Goal: Information Seeking & Learning: Learn about a topic

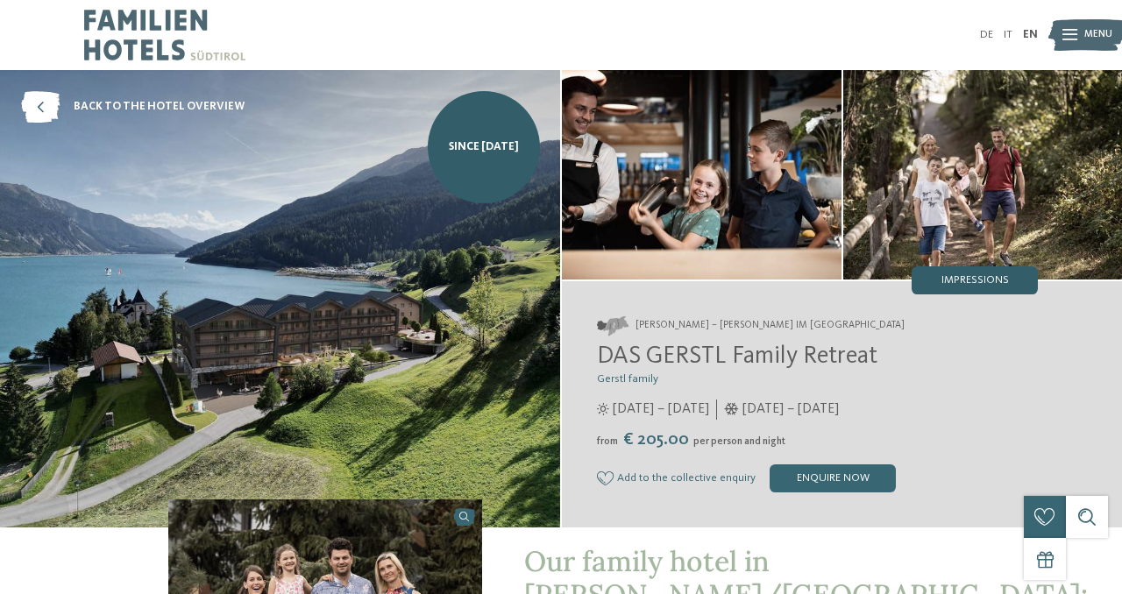
click at [956, 281] on span "Impressions" at bounding box center [974, 280] width 67 height 11
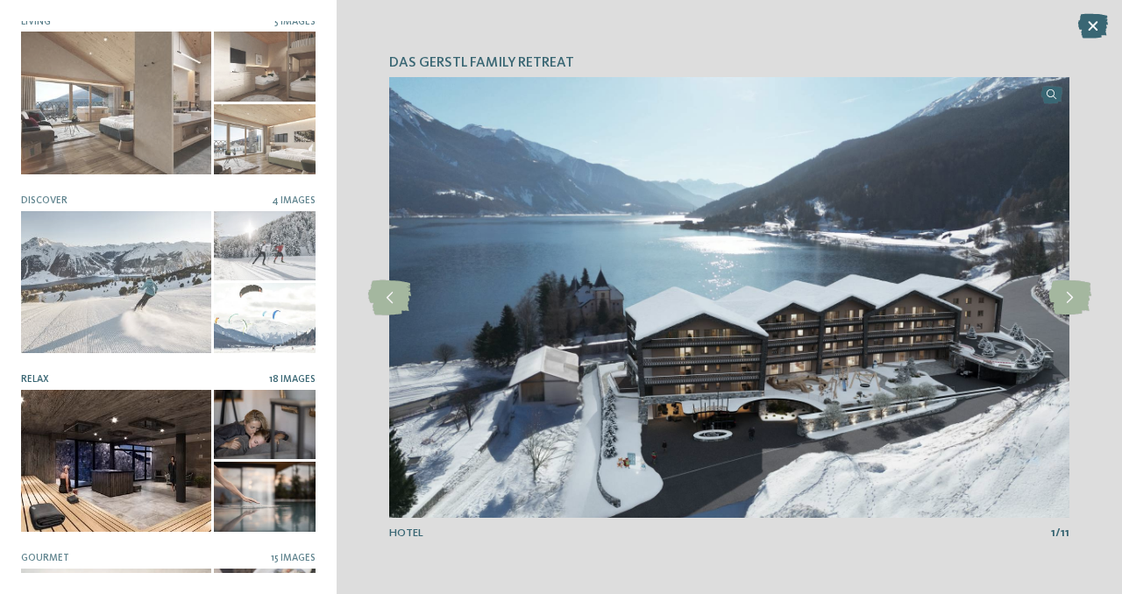
scroll to position [159, 0]
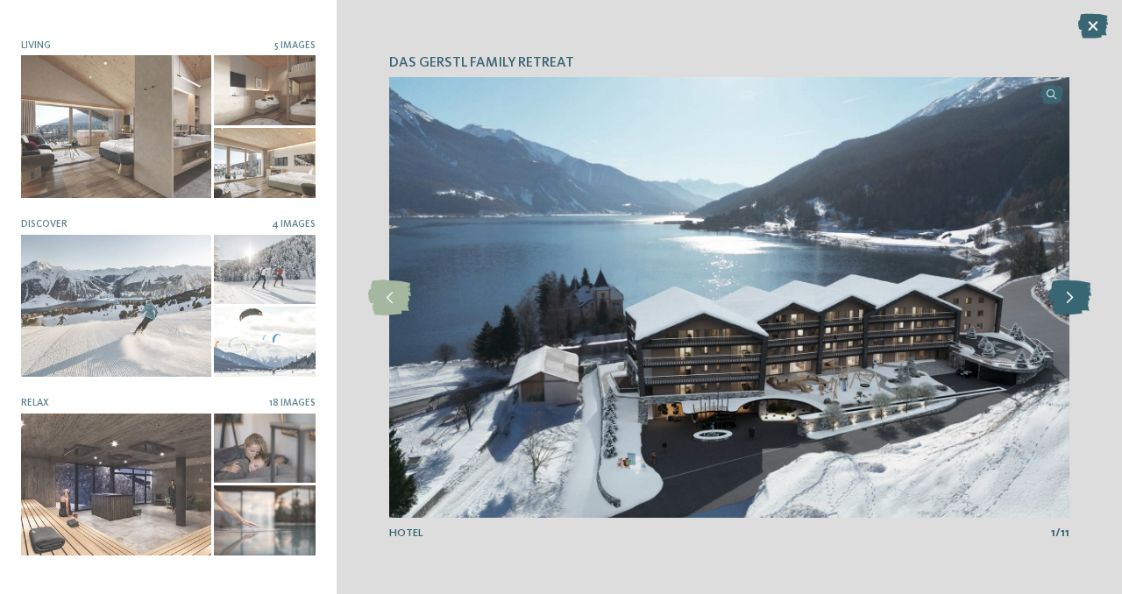
click at [1069, 302] on icon at bounding box center [1069, 297] width 43 height 35
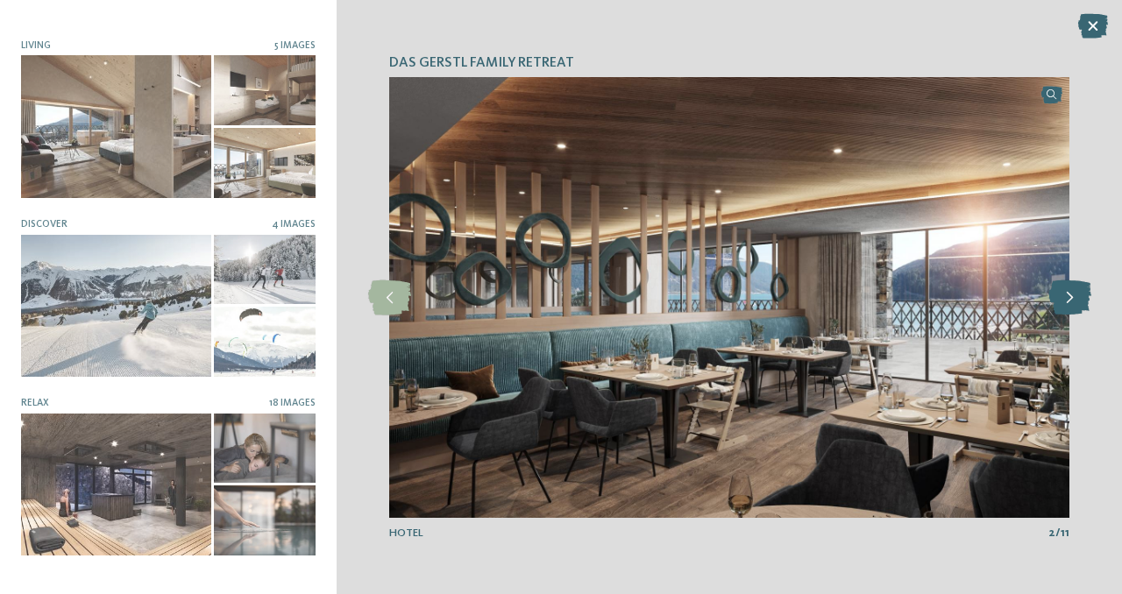
click at [1069, 302] on icon at bounding box center [1069, 297] width 43 height 35
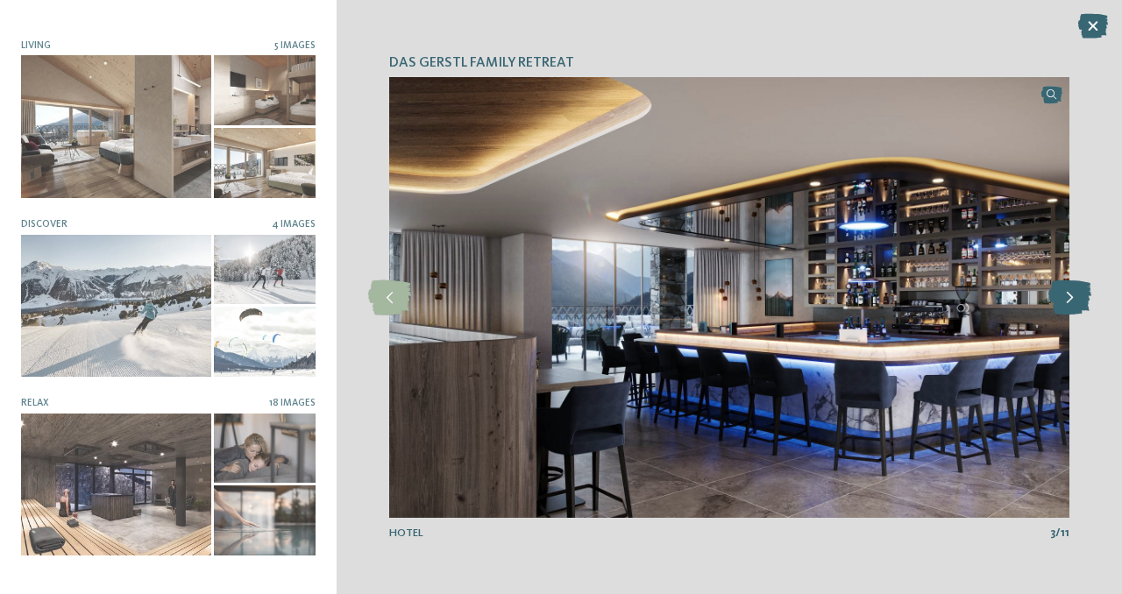
click at [1069, 302] on icon at bounding box center [1069, 297] width 43 height 35
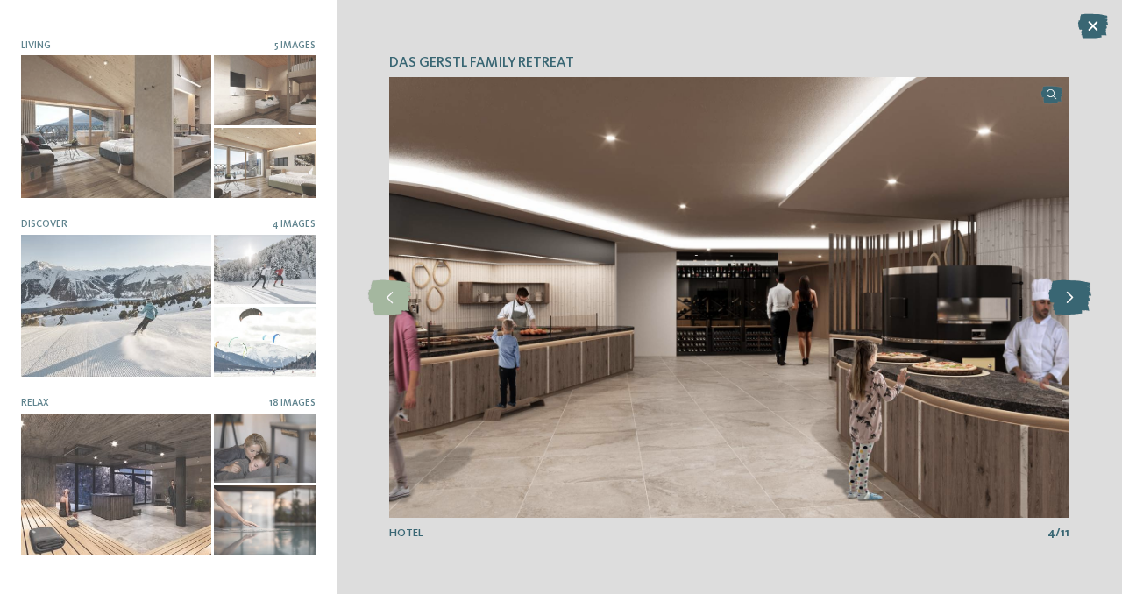
click at [1069, 302] on icon at bounding box center [1069, 297] width 43 height 35
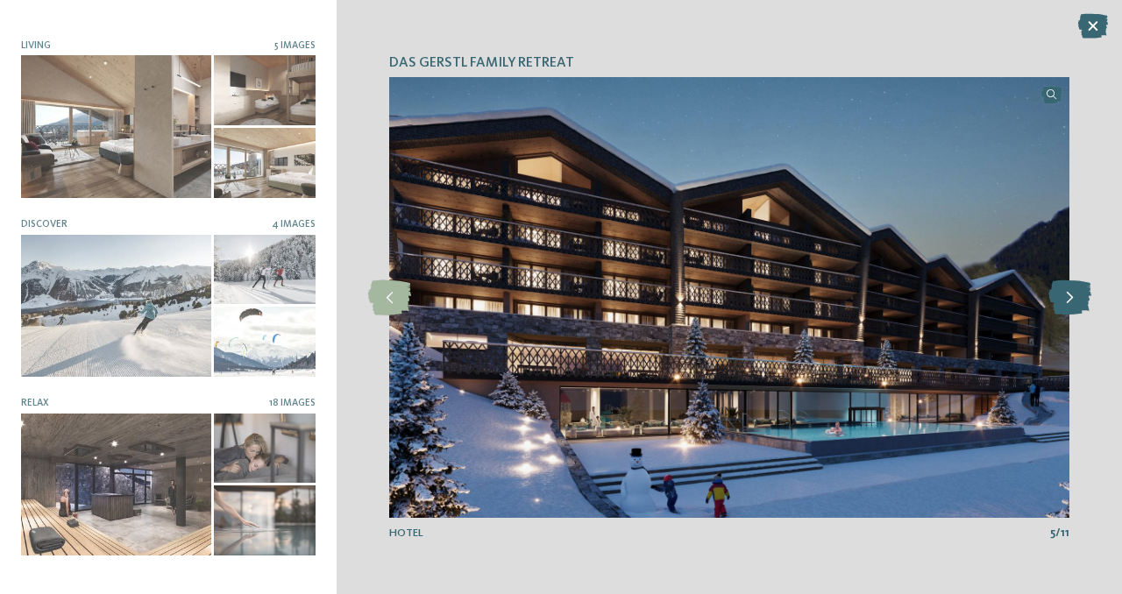
click at [1069, 302] on icon at bounding box center [1069, 297] width 43 height 35
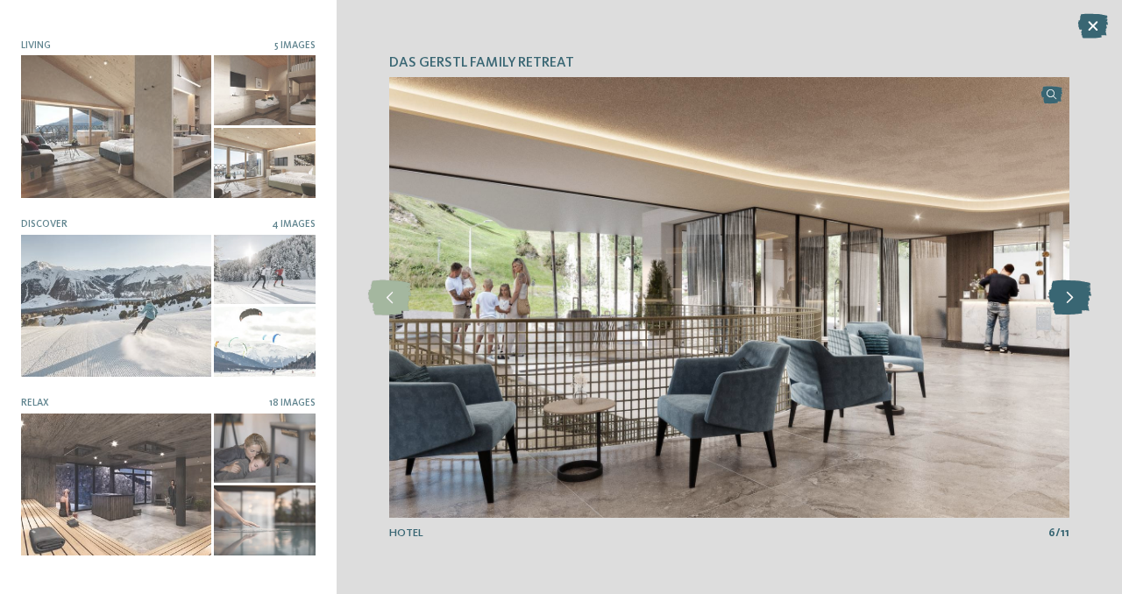
click at [1069, 302] on icon at bounding box center [1069, 297] width 43 height 35
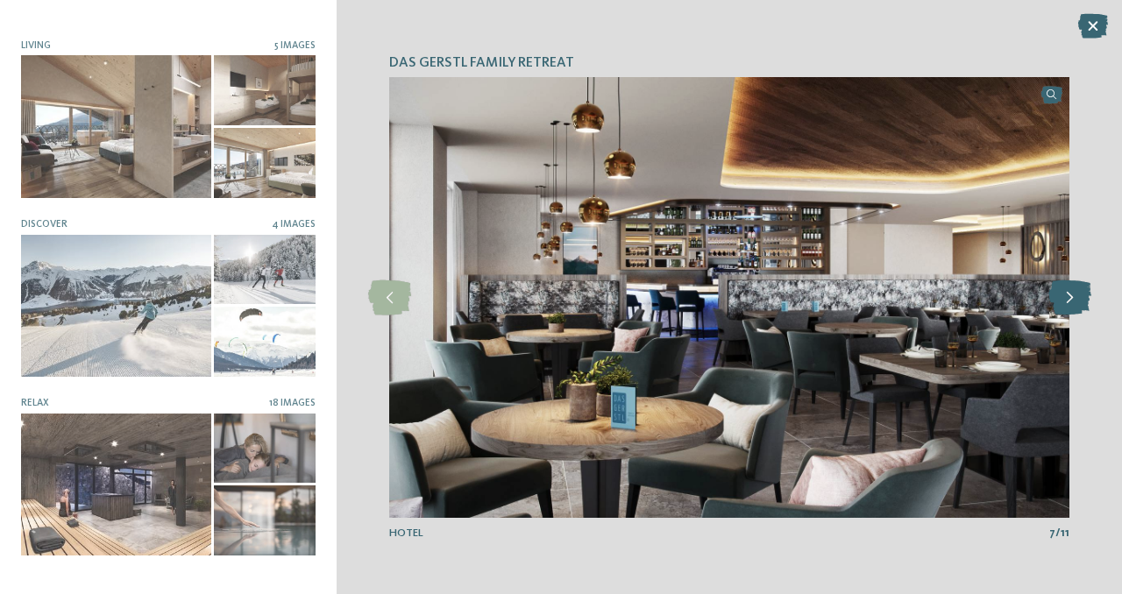
click at [1069, 302] on icon at bounding box center [1069, 297] width 43 height 35
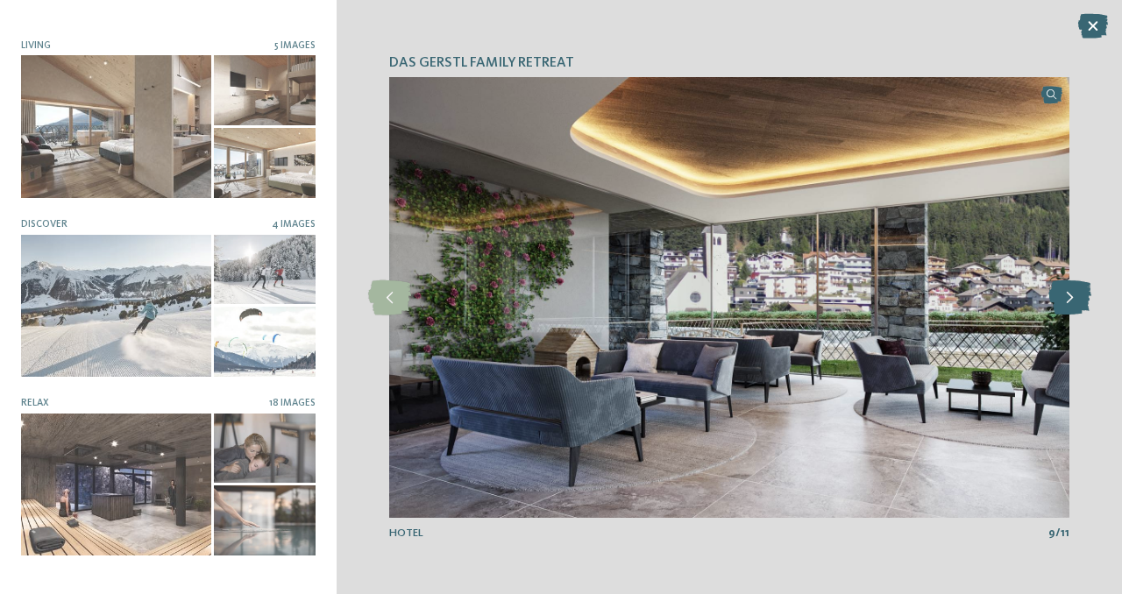
click at [1069, 302] on icon at bounding box center [1069, 297] width 43 height 35
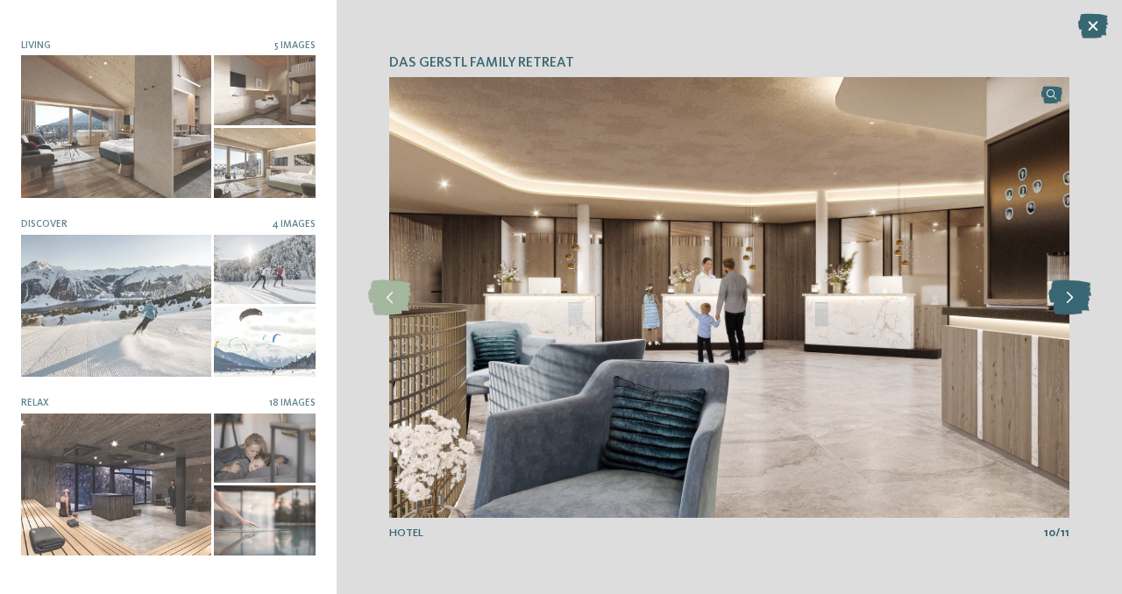
click at [1069, 302] on icon at bounding box center [1069, 297] width 43 height 35
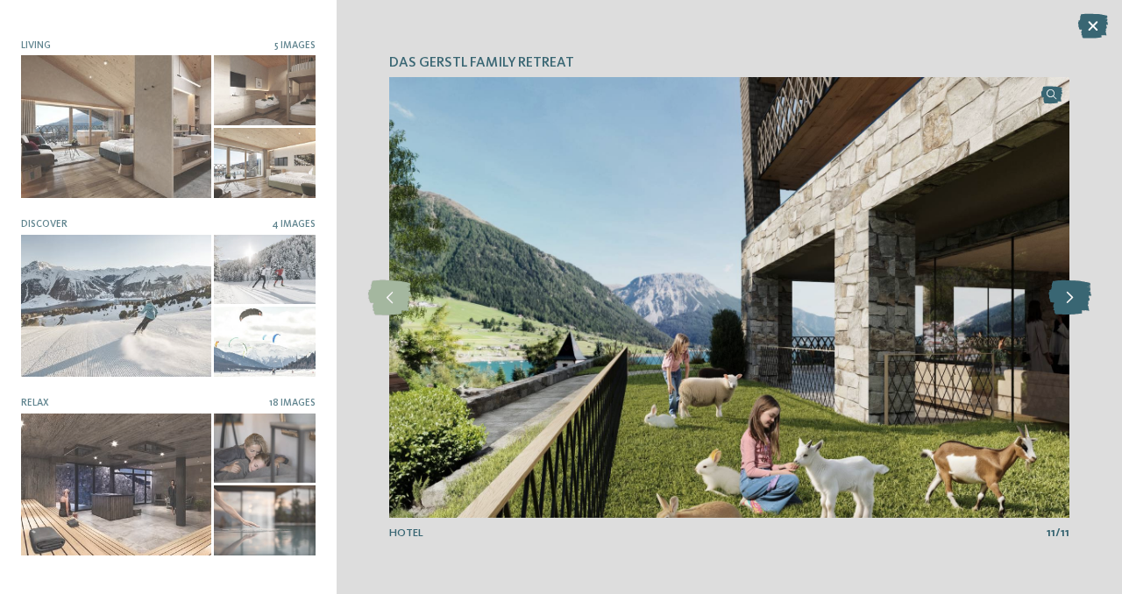
click at [1069, 302] on icon at bounding box center [1069, 297] width 43 height 35
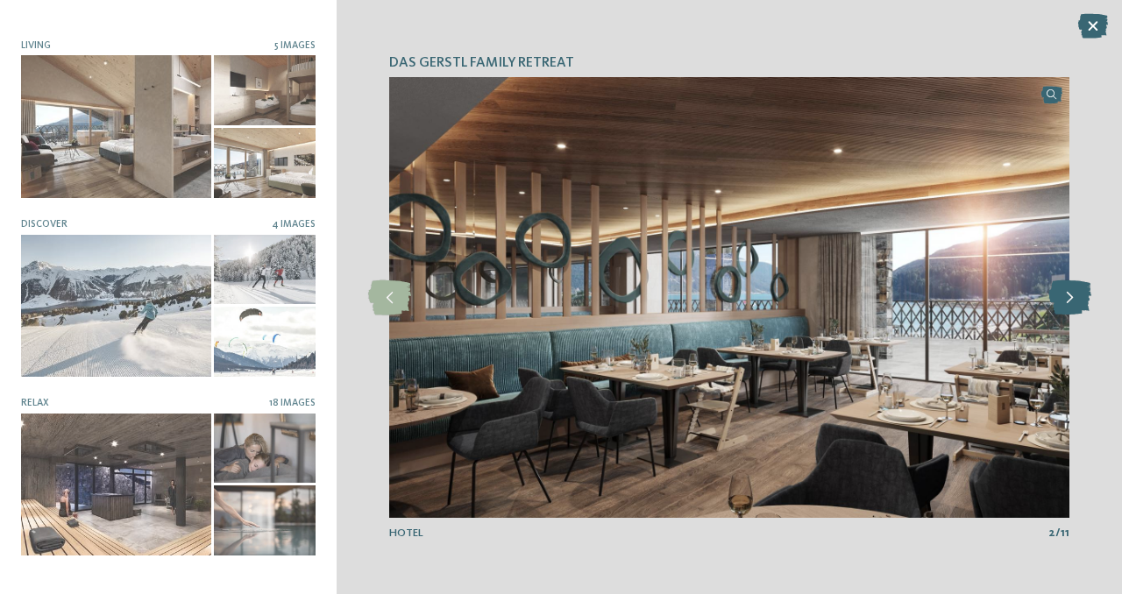
click at [1069, 302] on icon at bounding box center [1069, 297] width 43 height 35
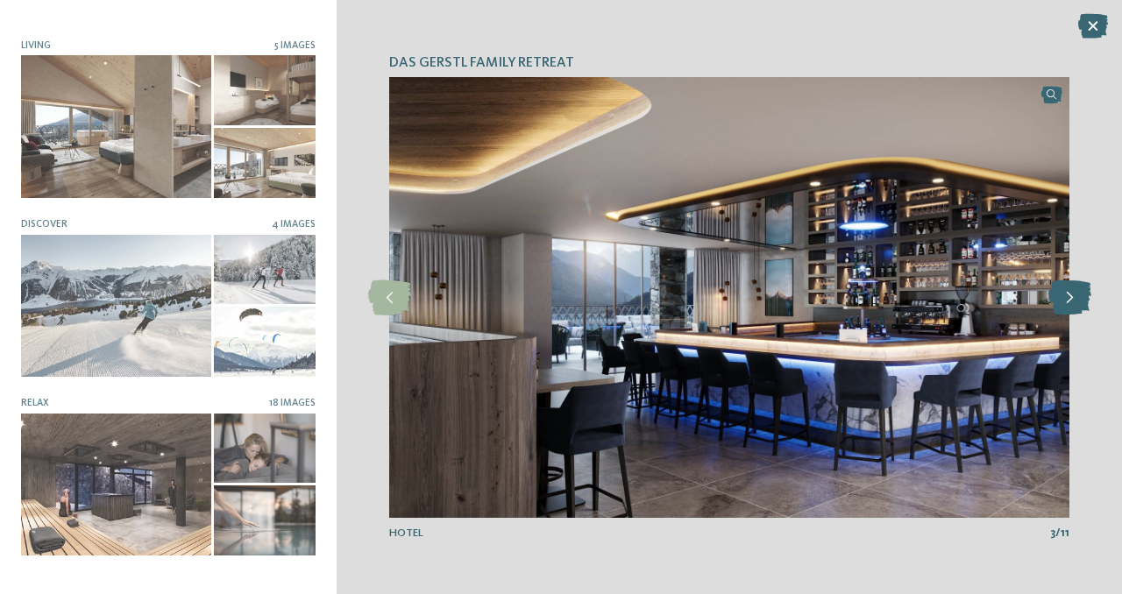
click at [1069, 302] on icon at bounding box center [1069, 297] width 43 height 35
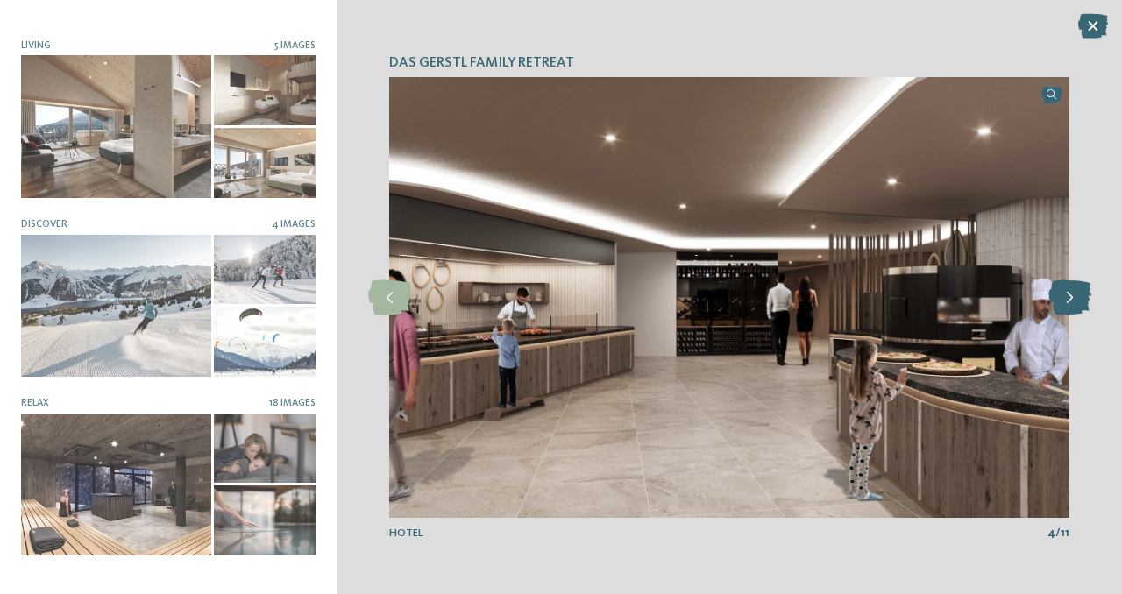
click at [1069, 302] on icon at bounding box center [1069, 297] width 43 height 35
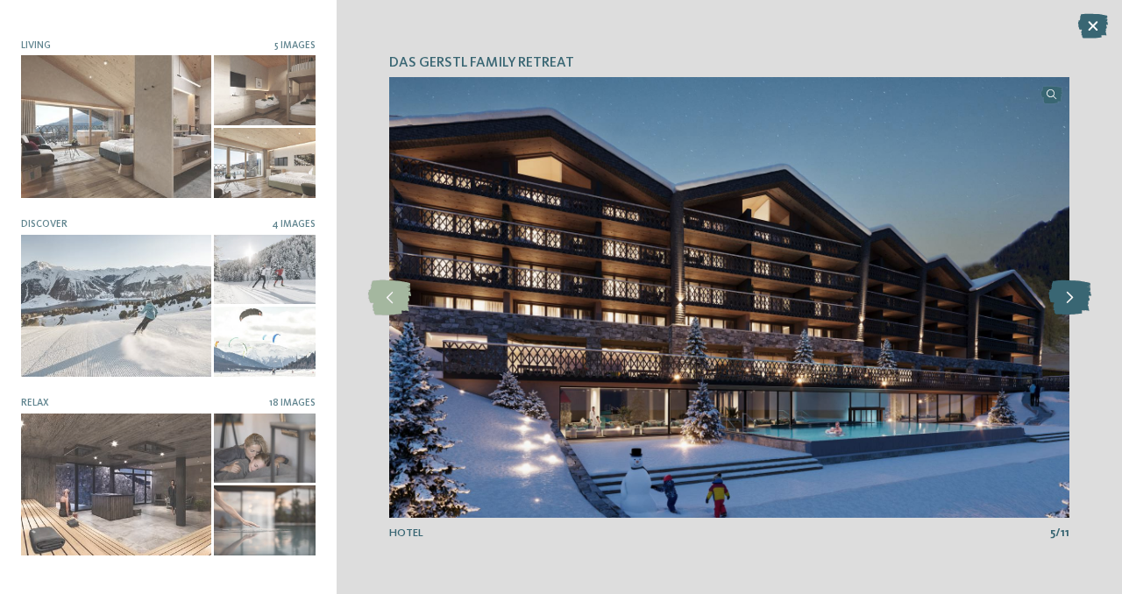
click at [1069, 302] on icon at bounding box center [1069, 297] width 43 height 35
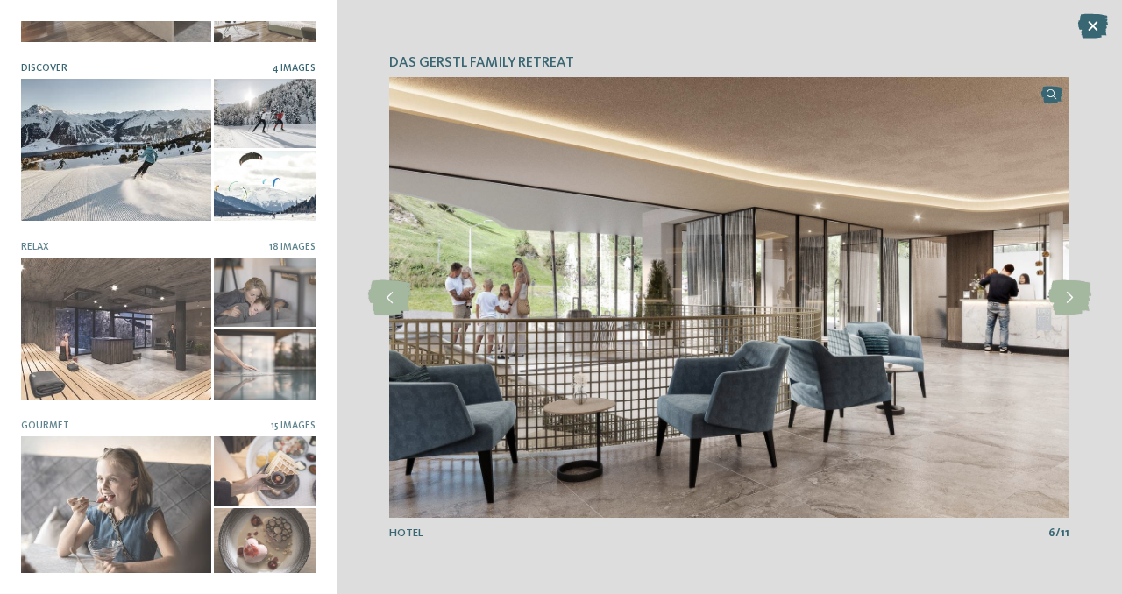
scroll to position [321, 0]
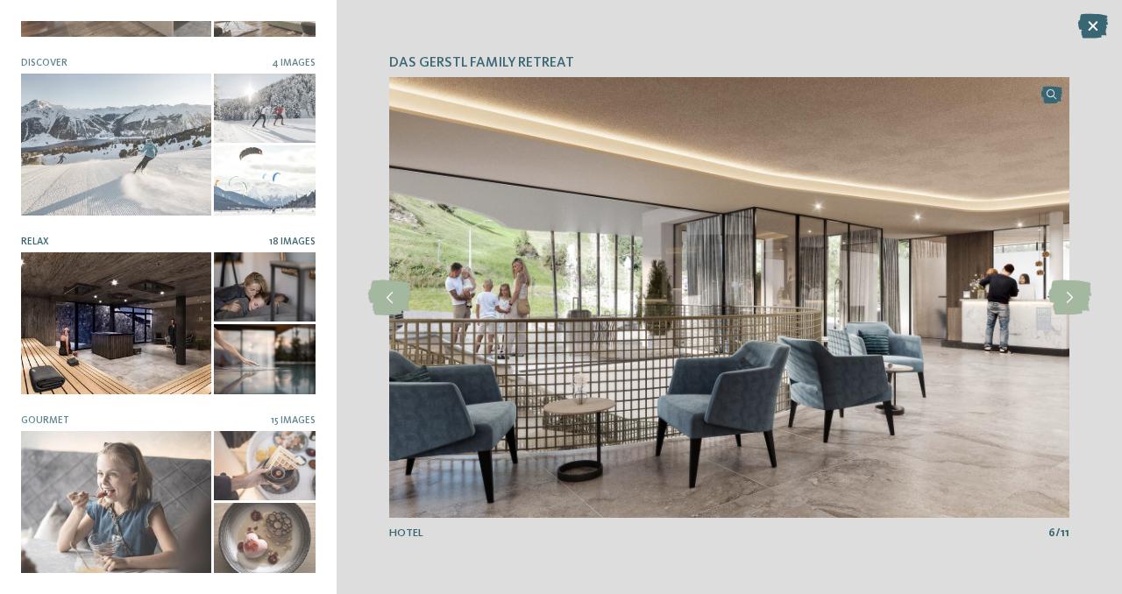
click at [160, 281] on div at bounding box center [116, 323] width 190 height 143
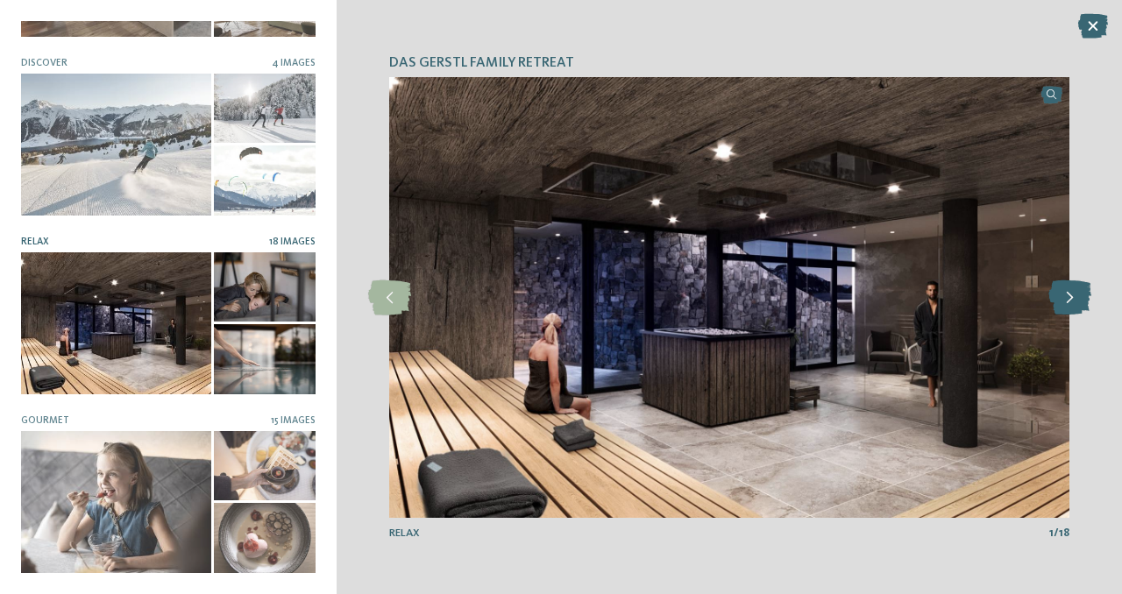
click at [1073, 293] on icon at bounding box center [1069, 297] width 43 height 35
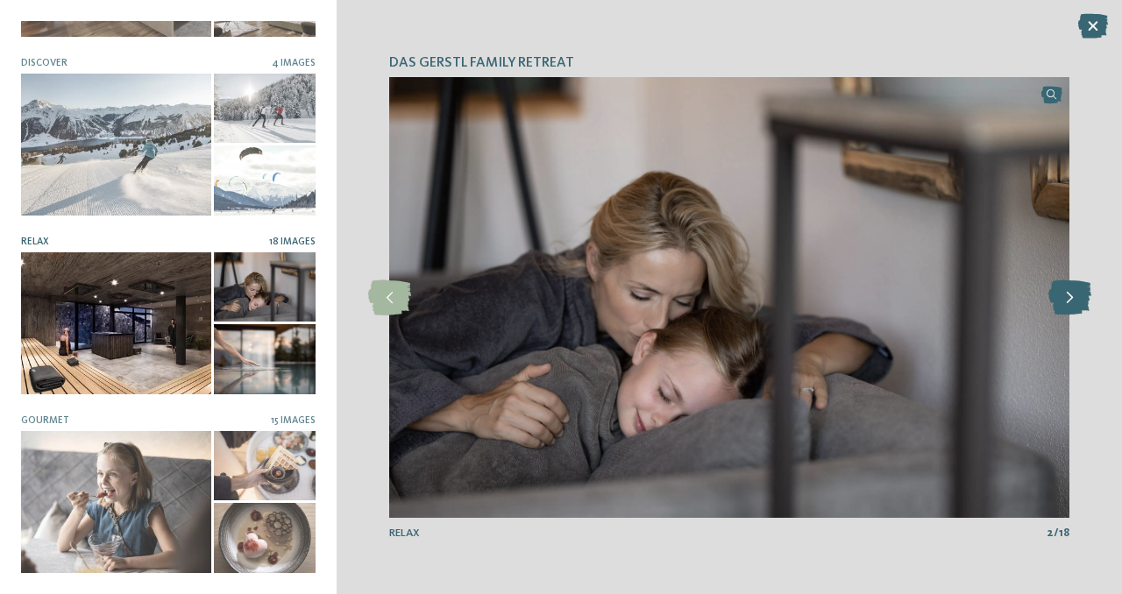
click at [1073, 293] on icon at bounding box center [1069, 297] width 43 height 35
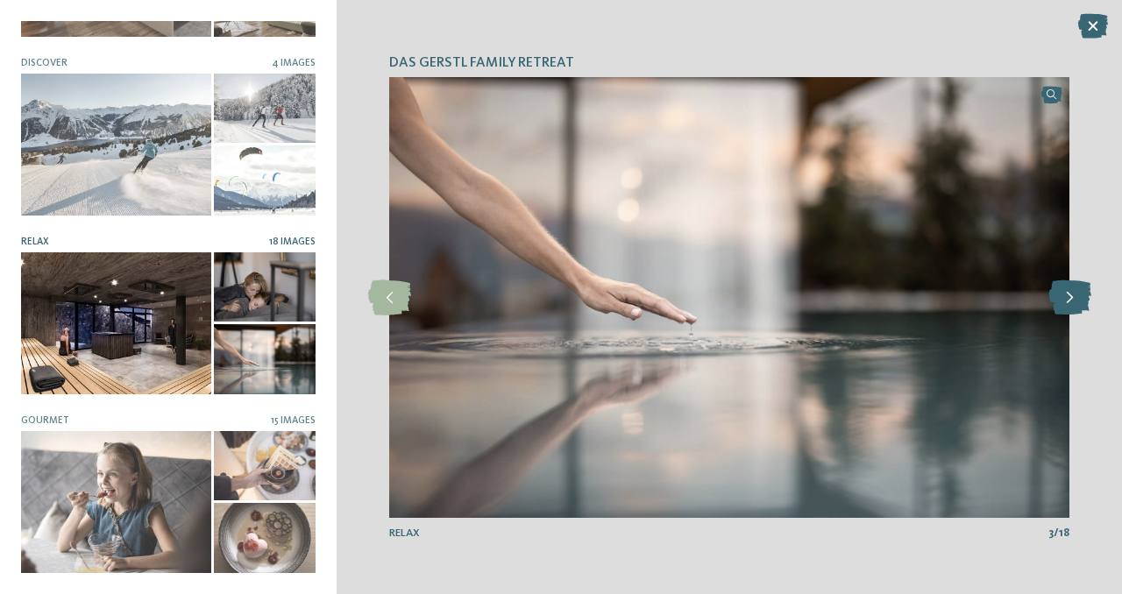
click at [1073, 293] on icon at bounding box center [1069, 297] width 43 height 35
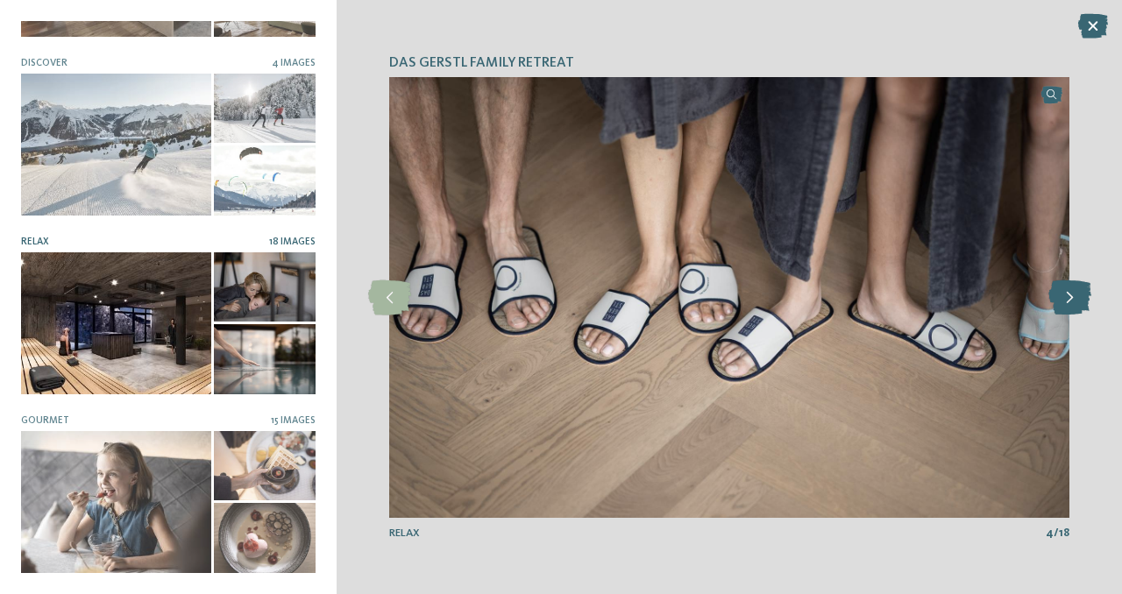
click at [1073, 293] on icon at bounding box center [1069, 297] width 43 height 35
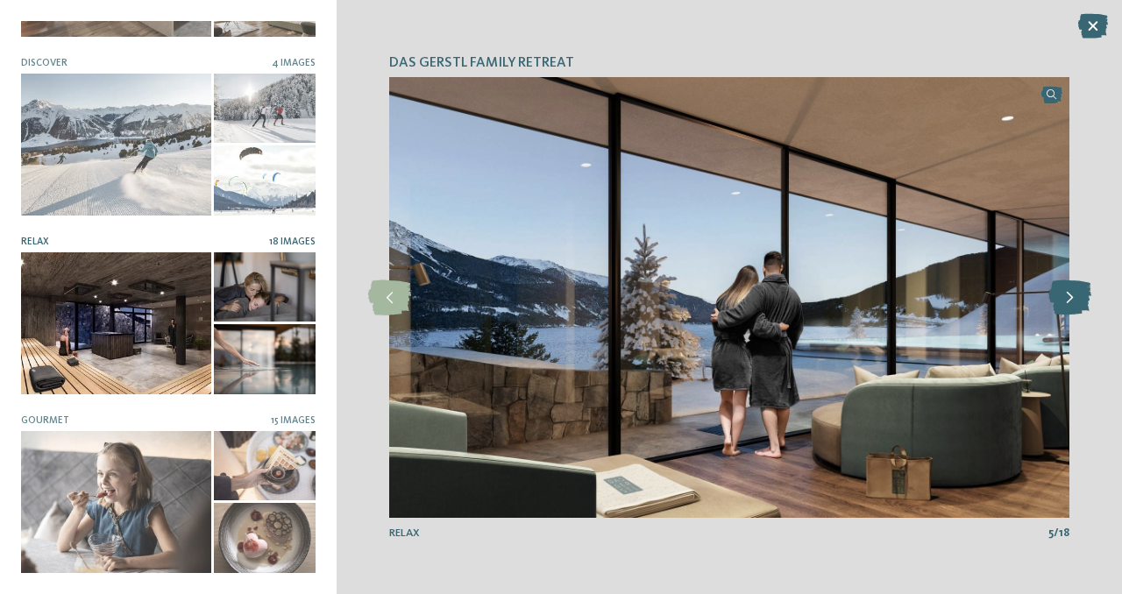
click at [1073, 293] on icon at bounding box center [1069, 297] width 43 height 35
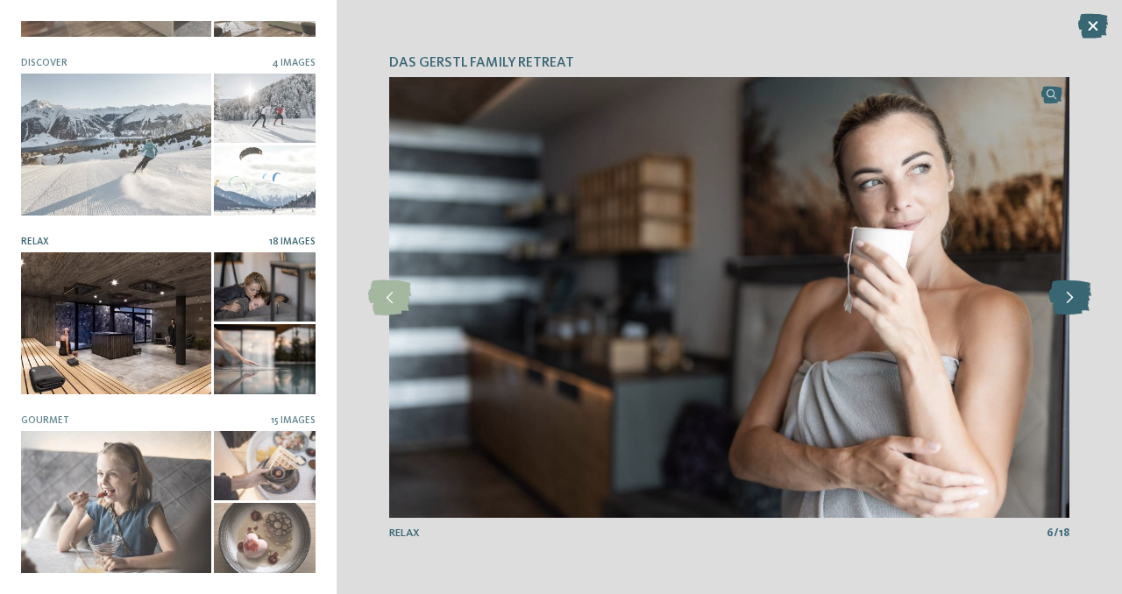
click at [1073, 293] on icon at bounding box center [1069, 297] width 43 height 35
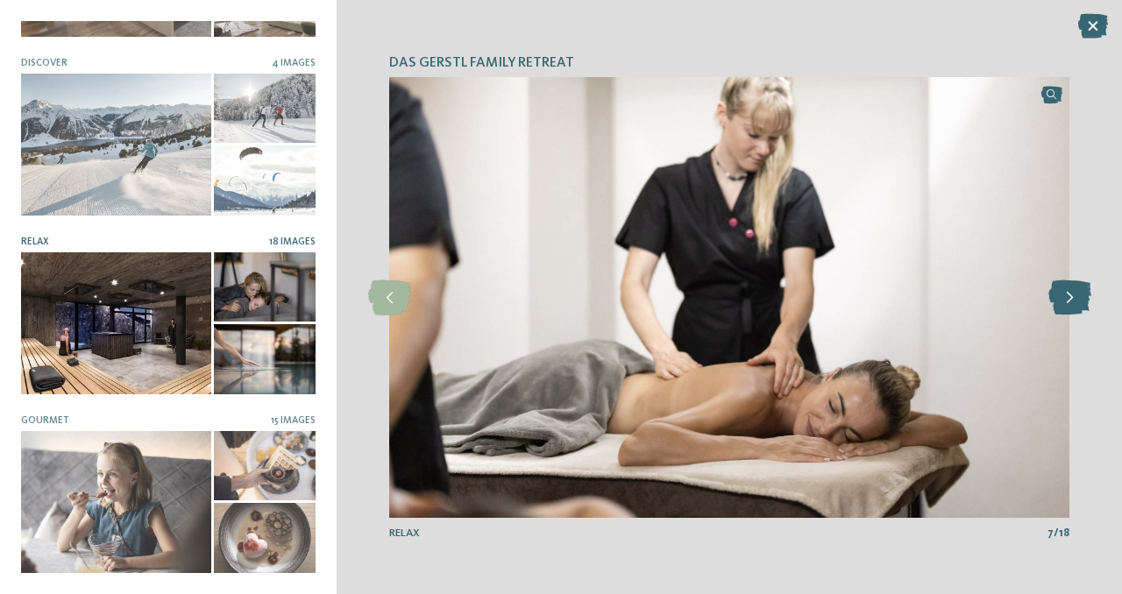
click at [1073, 293] on icon at bounding box center [1069, 297] width 43 height 35
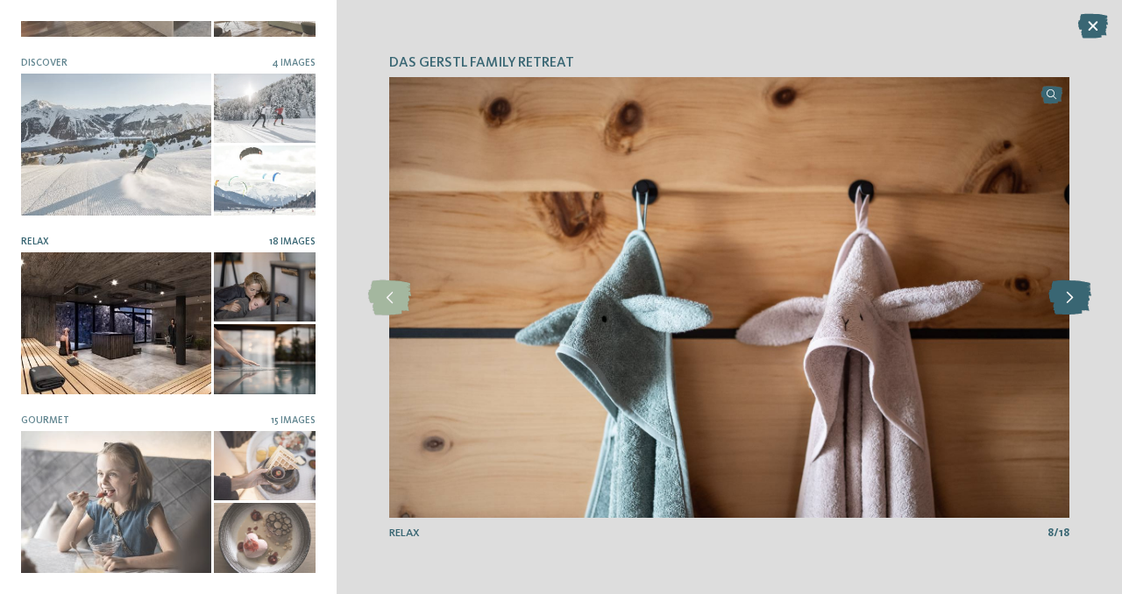
click at [1073, 293] on icon at bounding box center [1069, 297] width 43 height 35
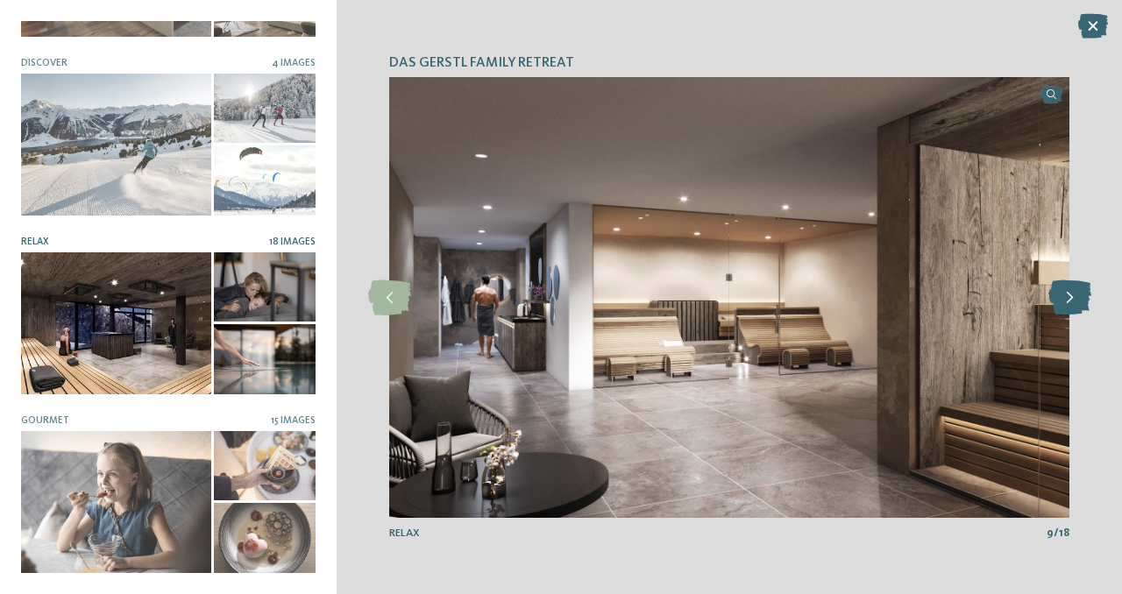
click at [1073, 293] on icon at bounding box center [1069, 297] width 43 height 35
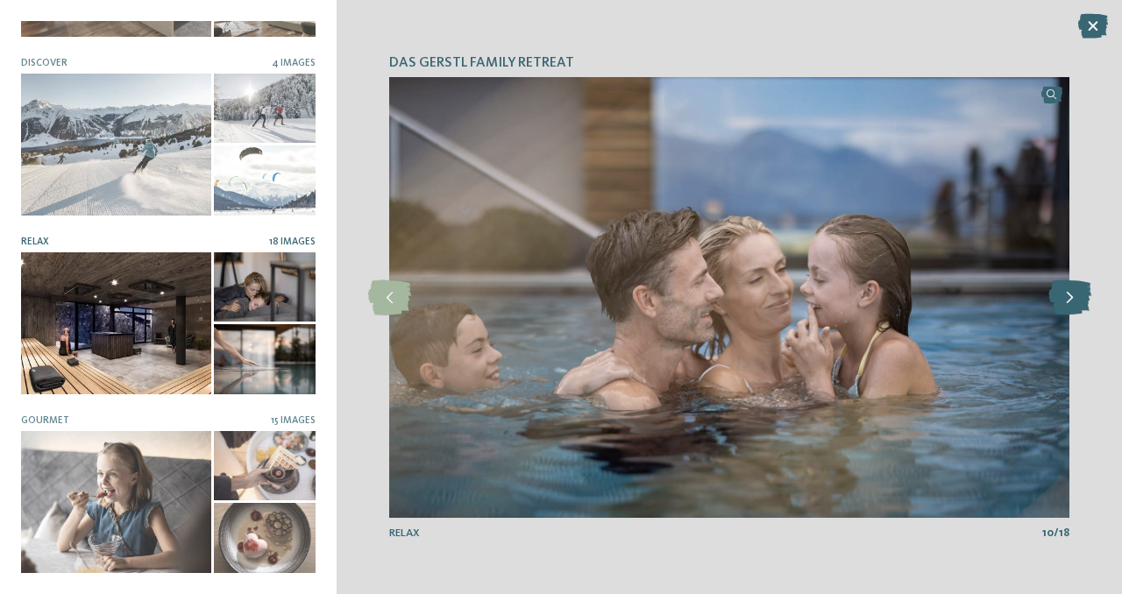
click at [1073, 293] on icon at bounding box center [1069, 297] width 43 height 35
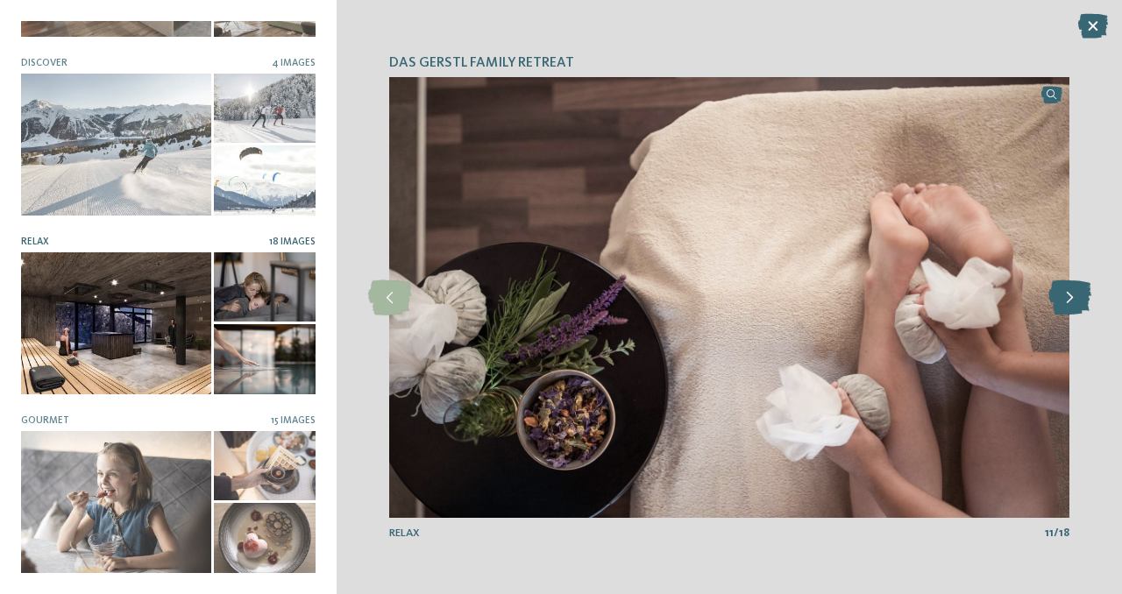
click at [1073, 293] on icon at bounding box center [1069, 297] width 43 height 35
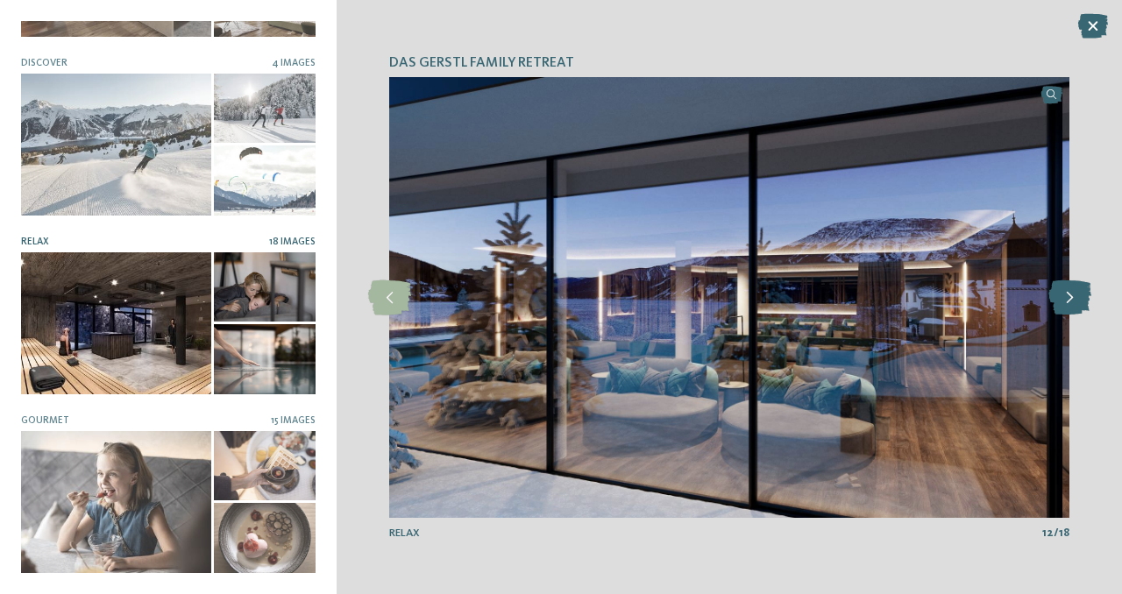
click at [1073, 293] on icon at bounding box center [1069, 297] width 43 height 35
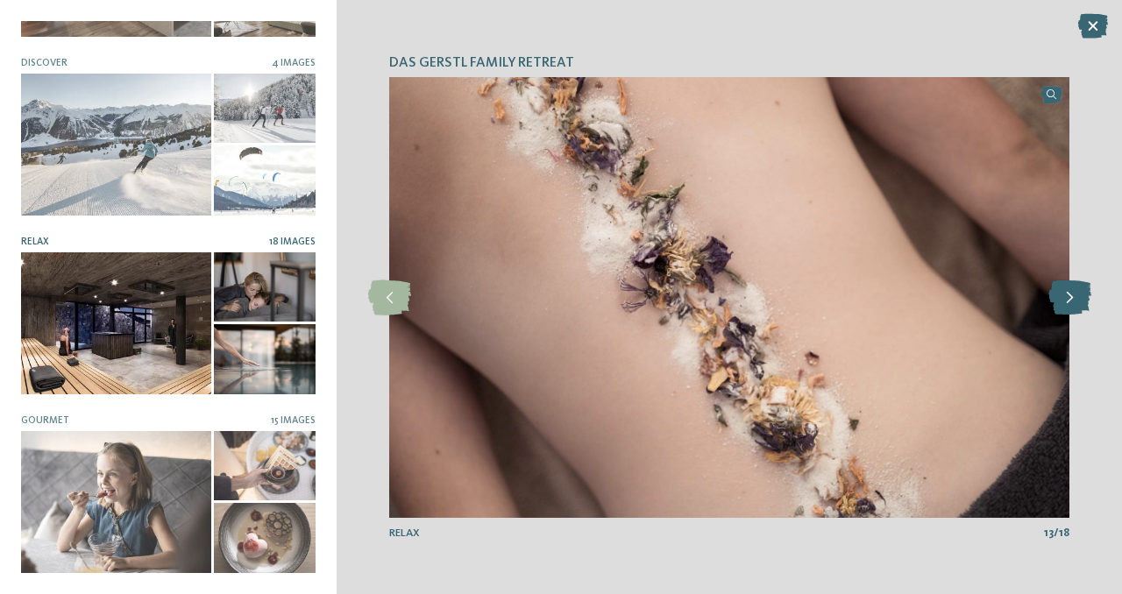
click at [1073, 293] on icon at bounding box center [1069, 297] width 43 height 35
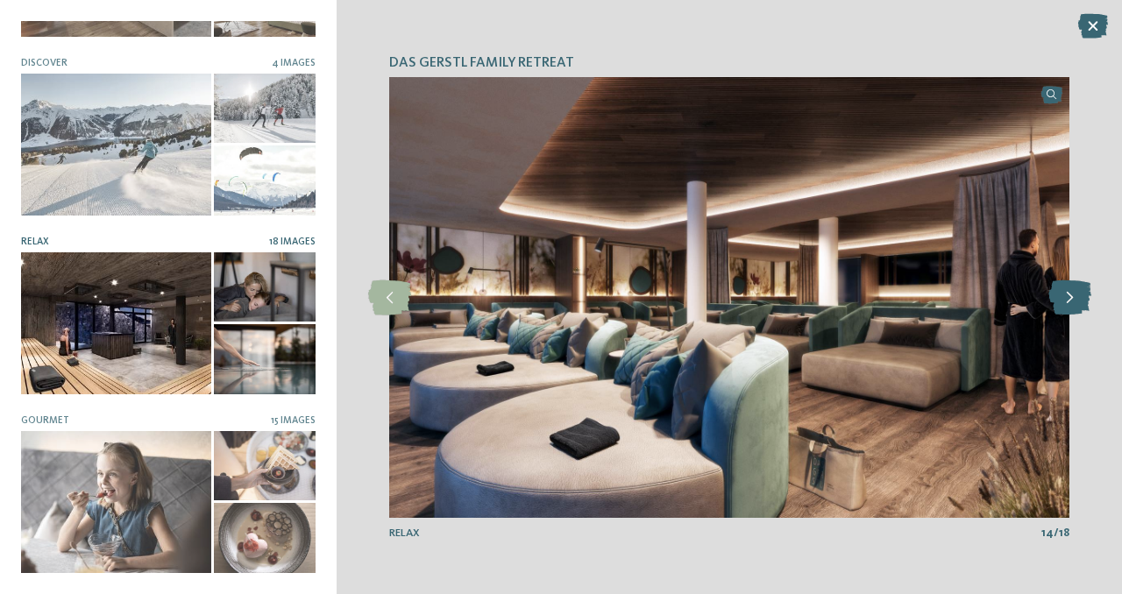
click at [1073, 293] on icon at bounding box center [1069, 297] width 43 height 35
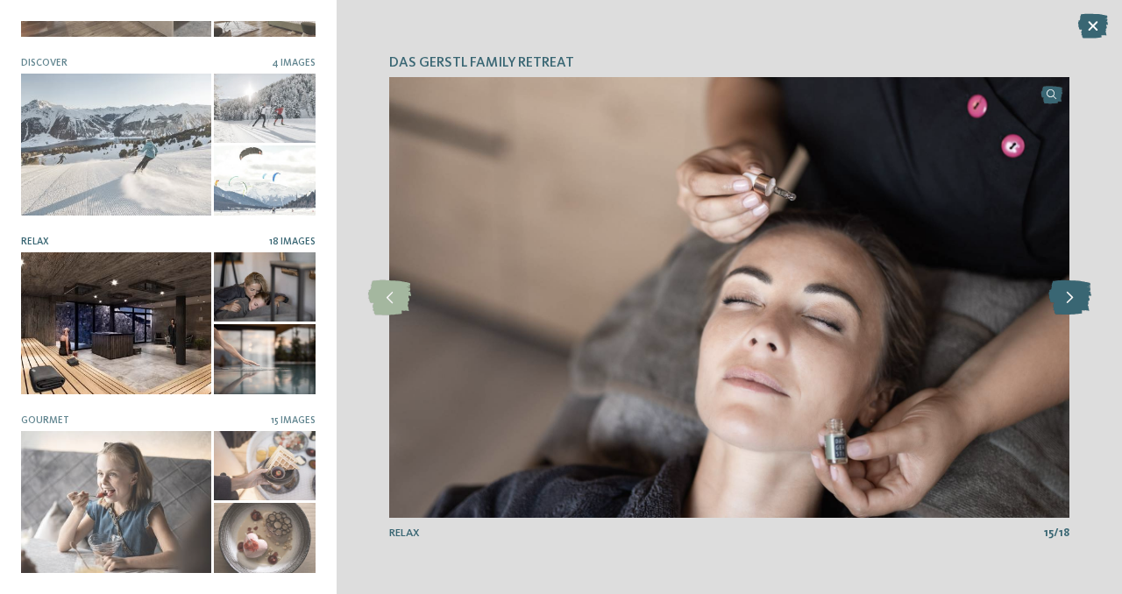
click at [1073, 293] on icon at bounding box center [1069, 297] width 43 height 35
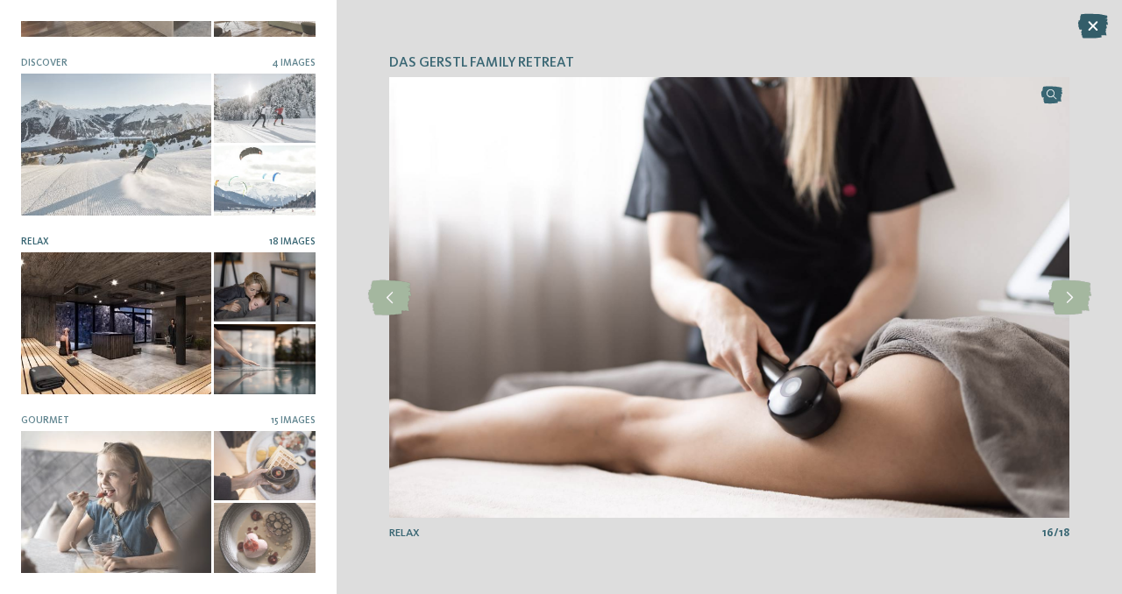
click at [1089, 32] on icon at bounding box center [1093, 26] width 30 height 25
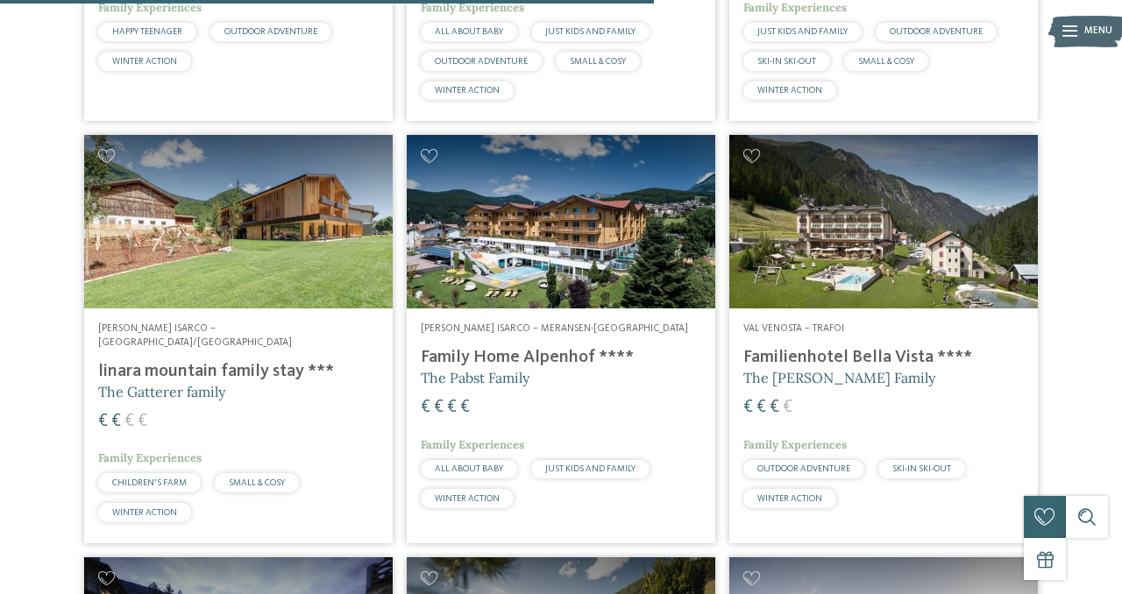
scroll to position [2212, 0]
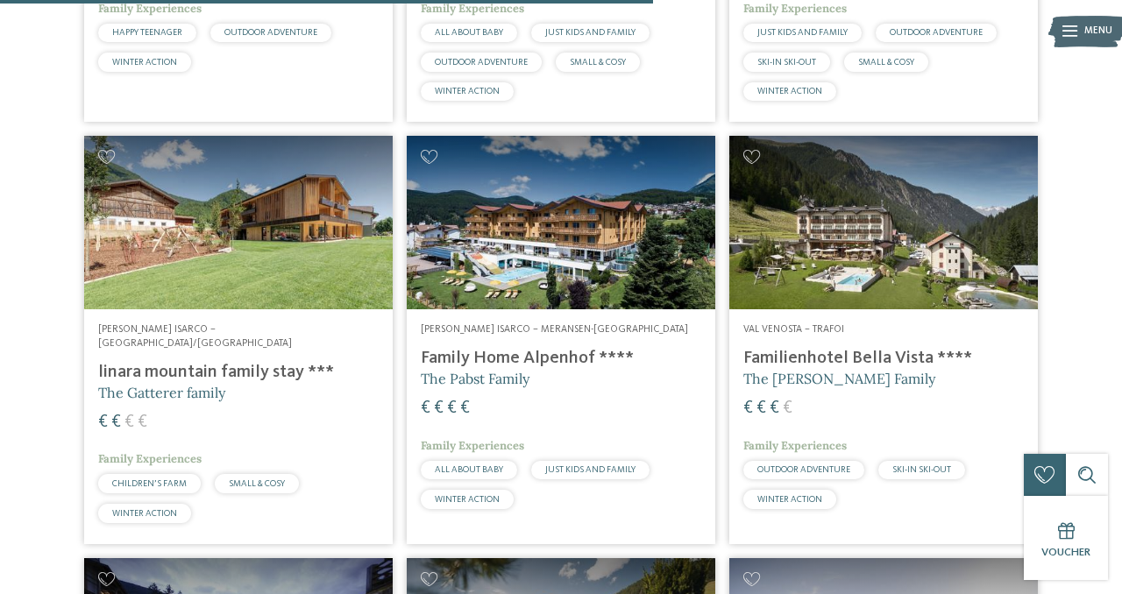
click at [196, 362] on h4 "linara mountain family stay ***" at bounding box center [238, 372] width 280 height 21
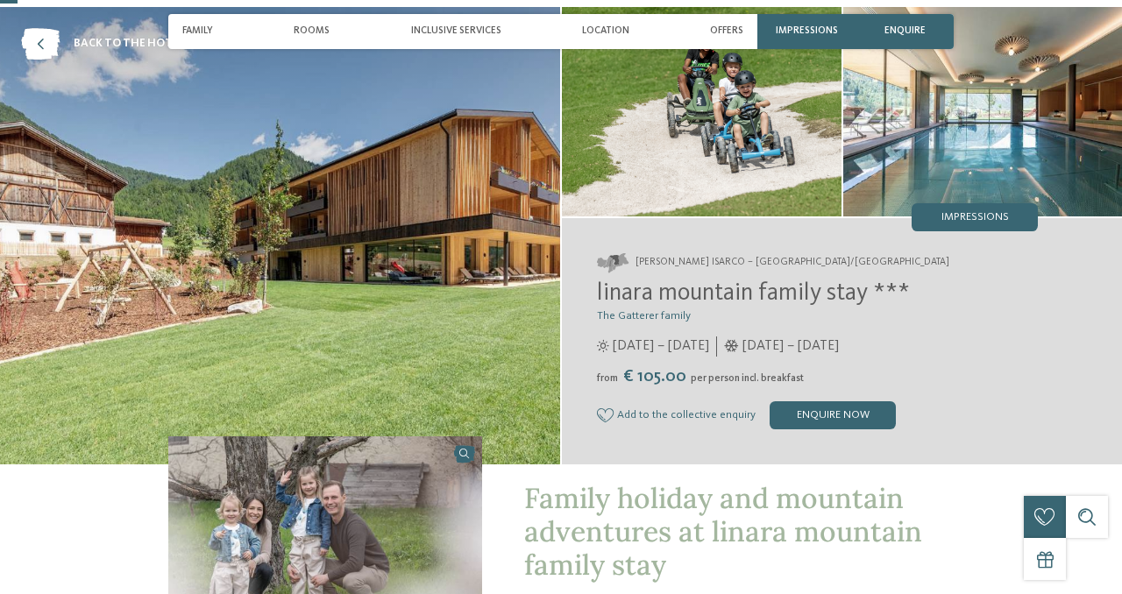
scroll to position [75, 0]
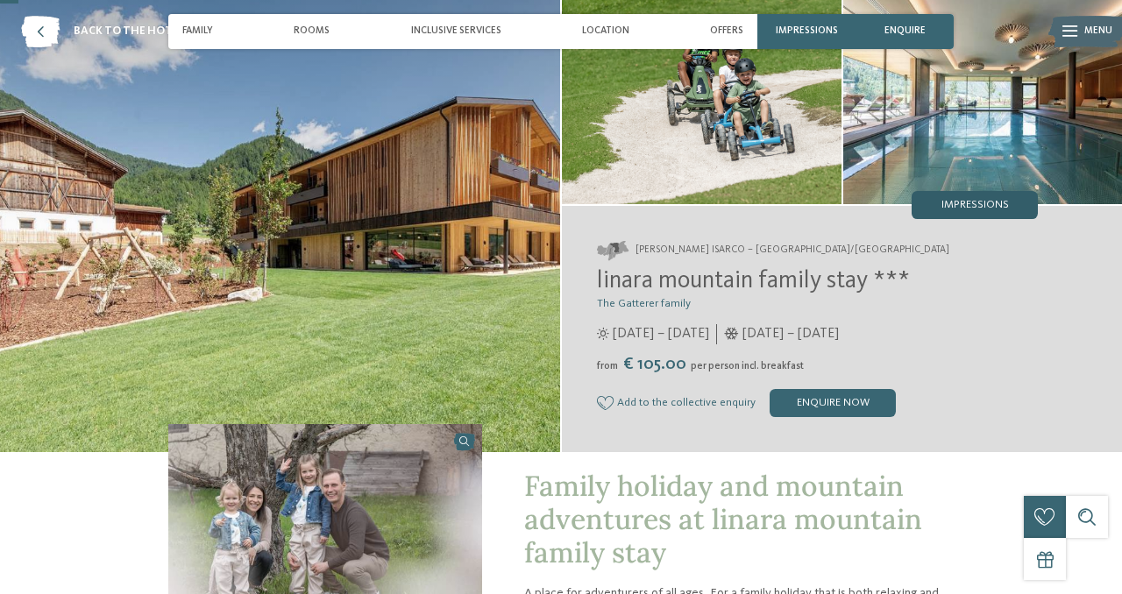
click at [978, 202] on span "Impressions" at bounding box center [974, 205] width 67 height 11
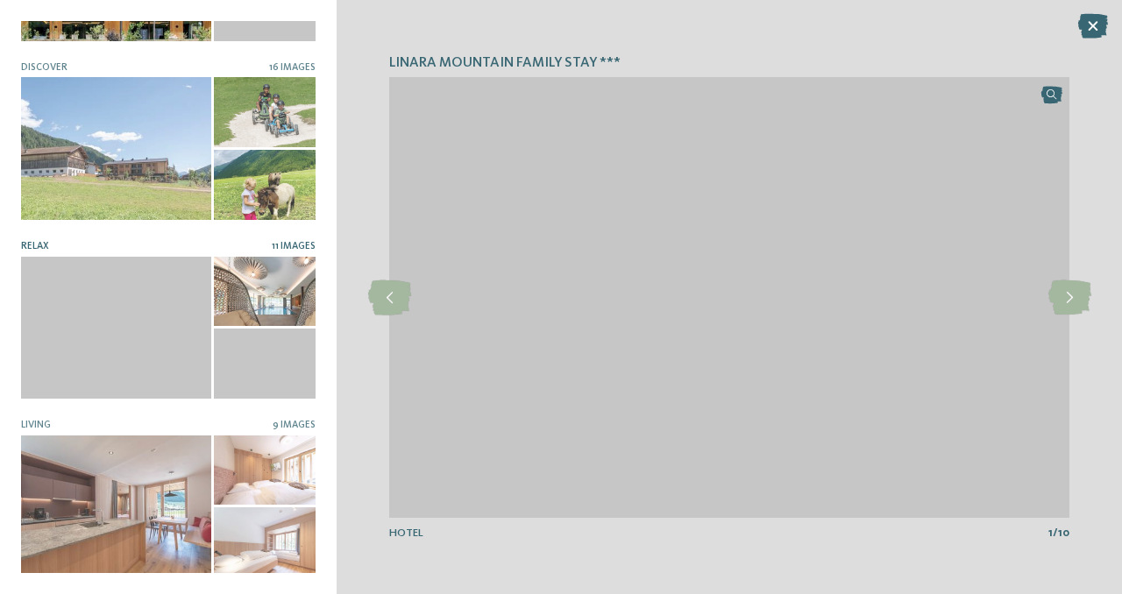
scroll to position [132, 0]
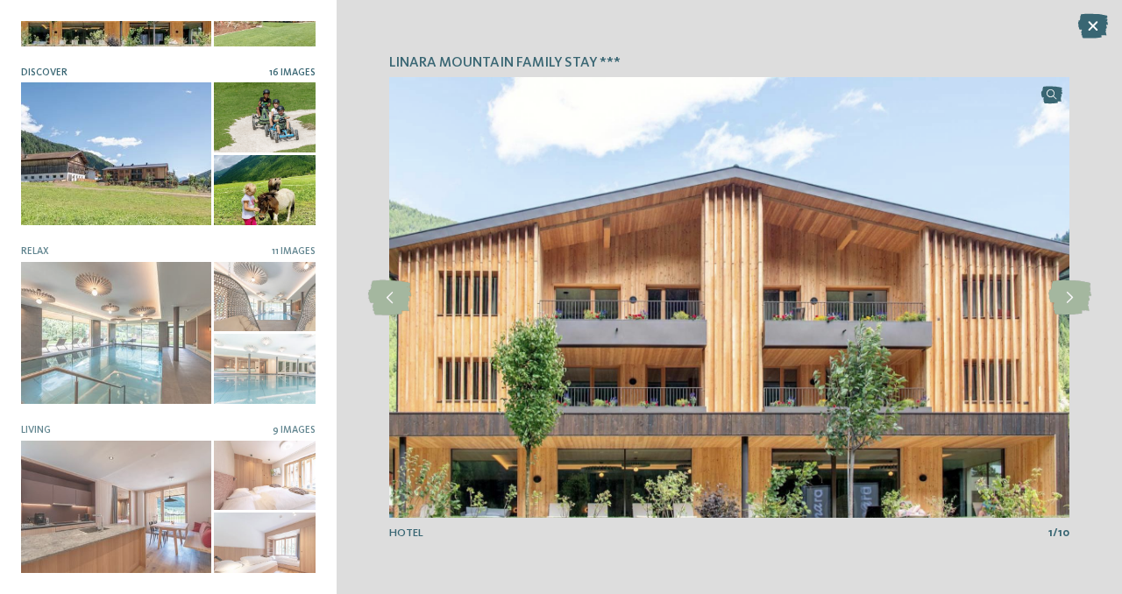
click at [168, 202] on div at bounding box center [116, 153] width 190 height 143
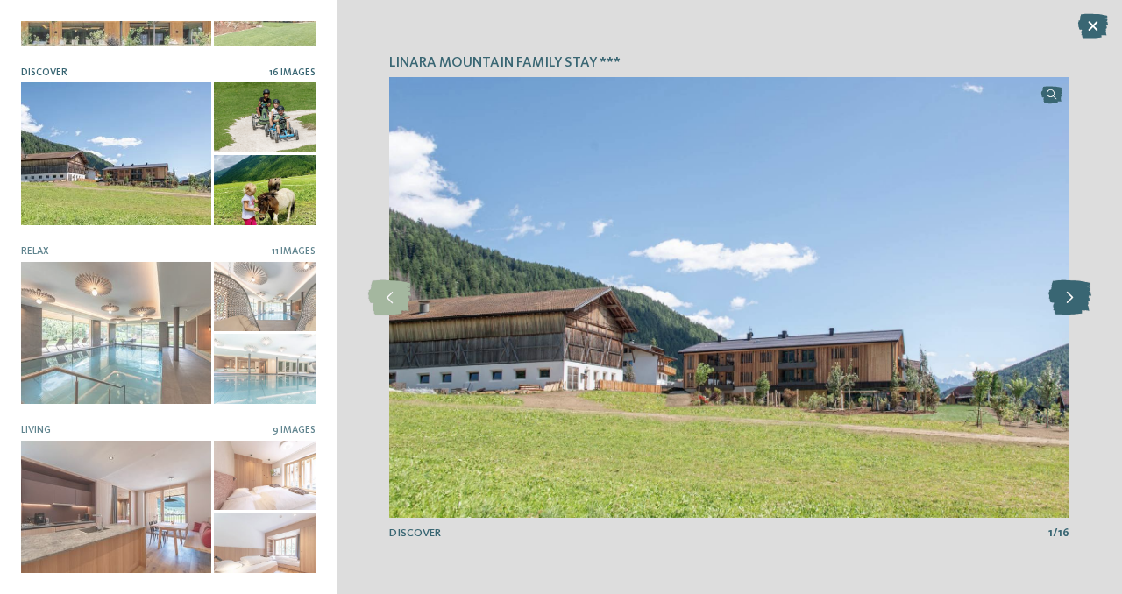
click at [1066, 296] on icon at bounding box center [1069, 297] width 43 height 35
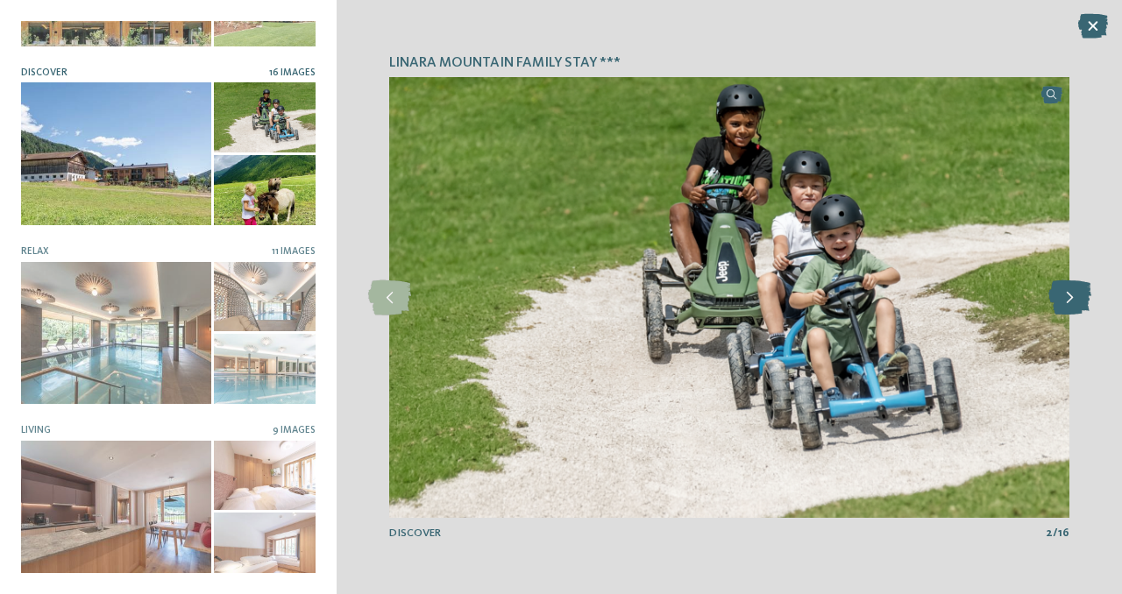
click at [1066, 296] on icon at bounding box center [1069, 297] width 43 height 35
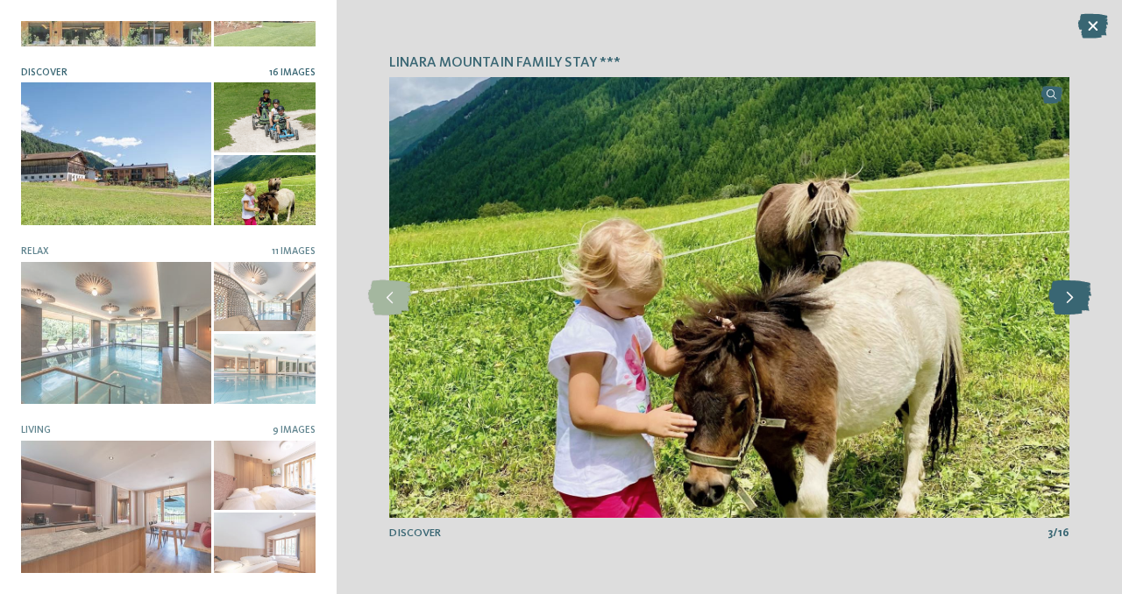
click at [1066, 296] on icon at bounding box center [1069, 297] width 43 height 35
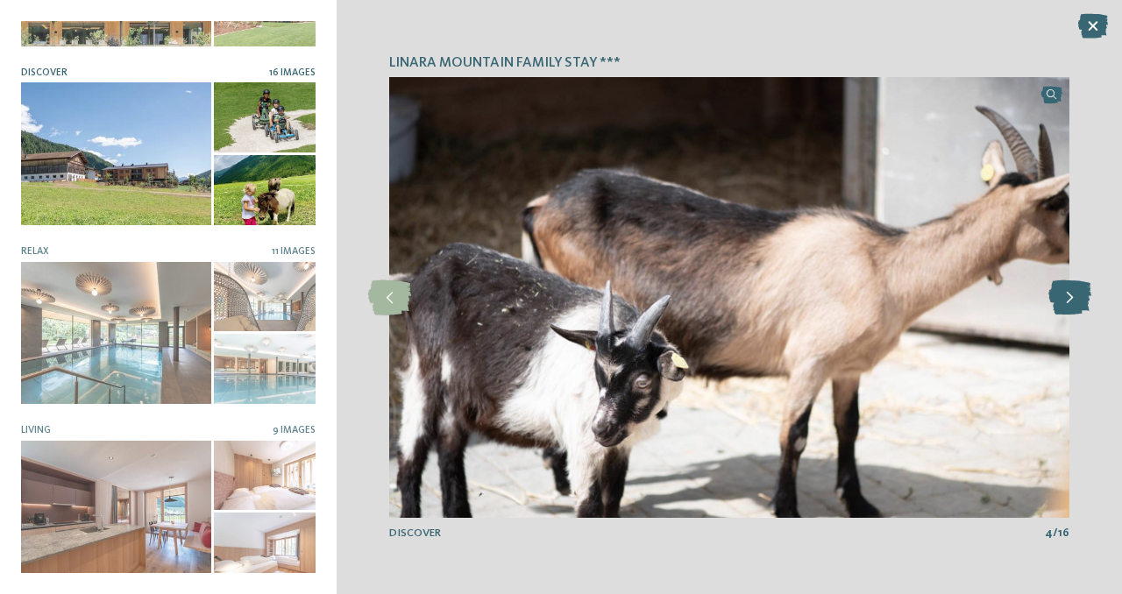
click at [1066, 295] on icon at bounding box center [1069, 297] width 43 height 35
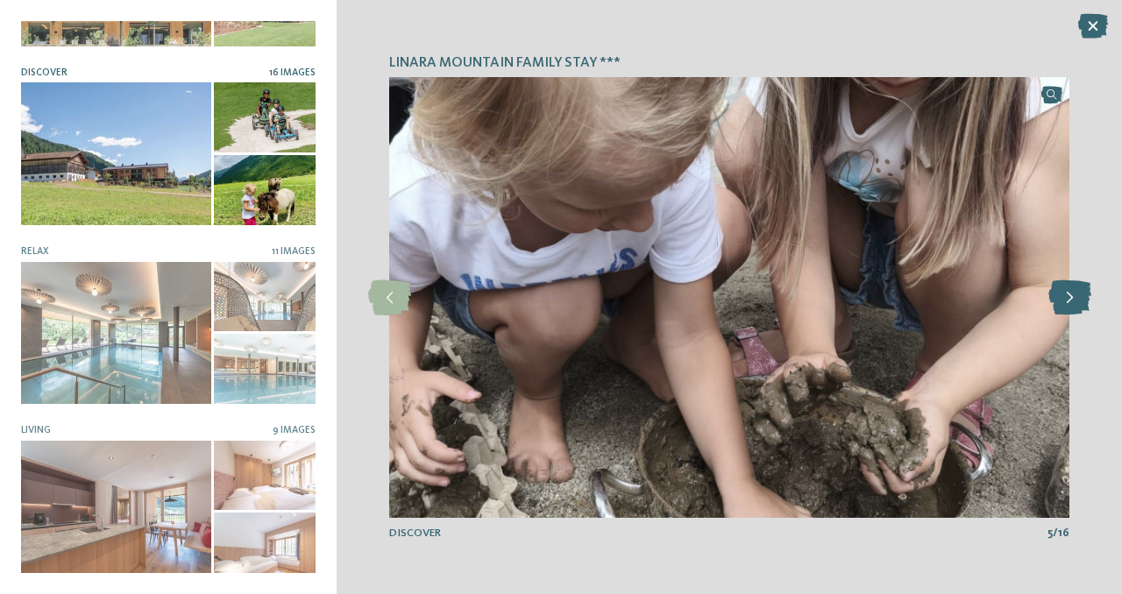
click at [1066, 295] on icon at bounding box center [1069, 297] width 43 height 35
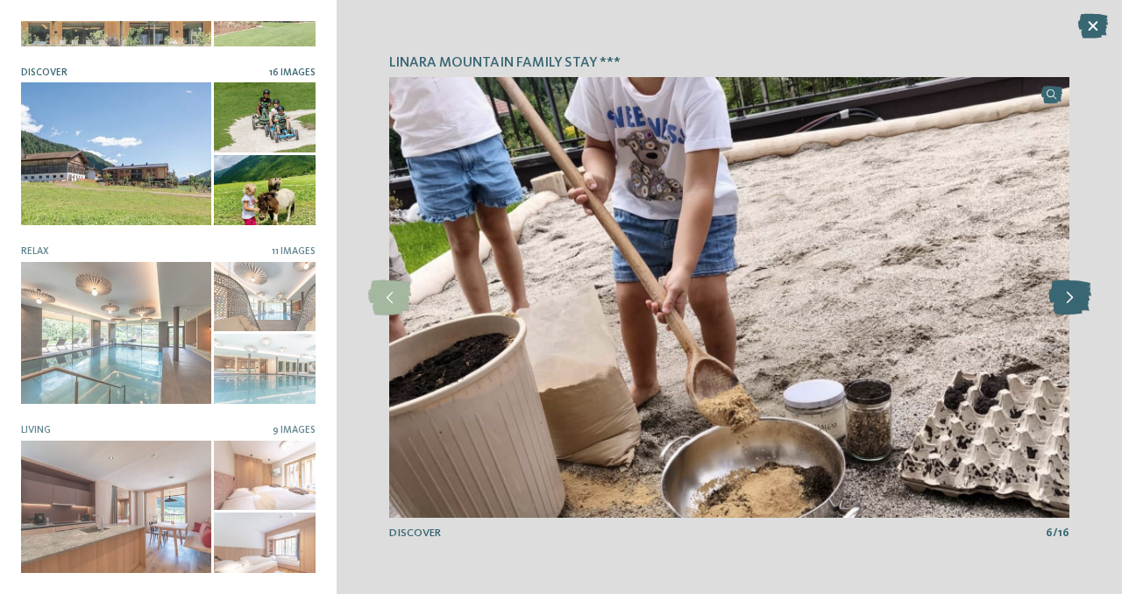
click at [1066, 295] on icon at bounding box center [1069, 297] width 43 height 35
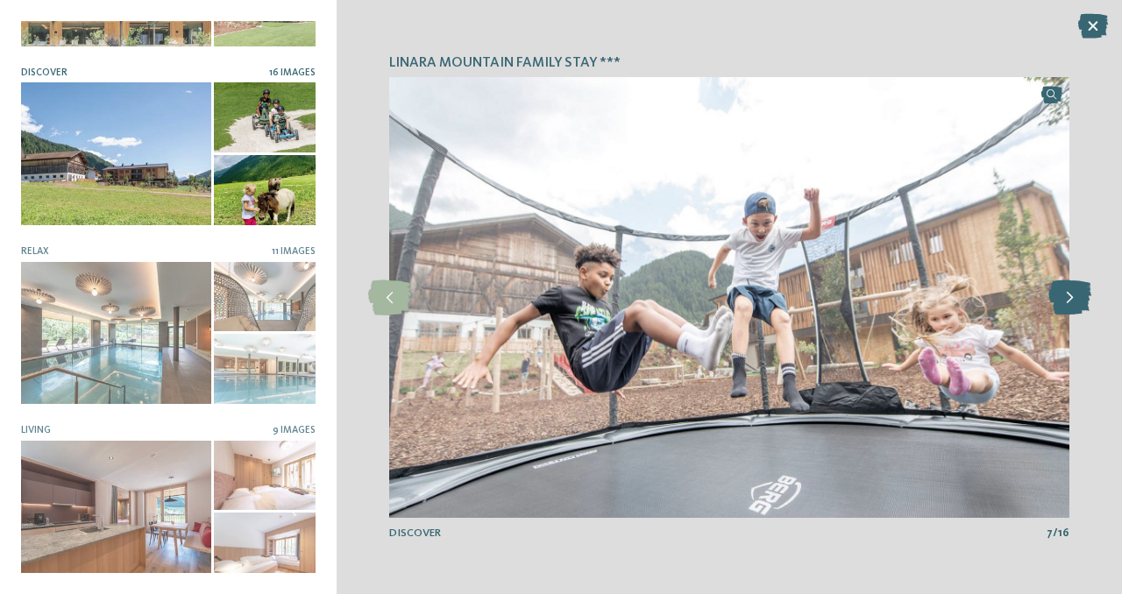
click at [1066, 295] on icon at bounding box center [1069, 297] width 43 height 35
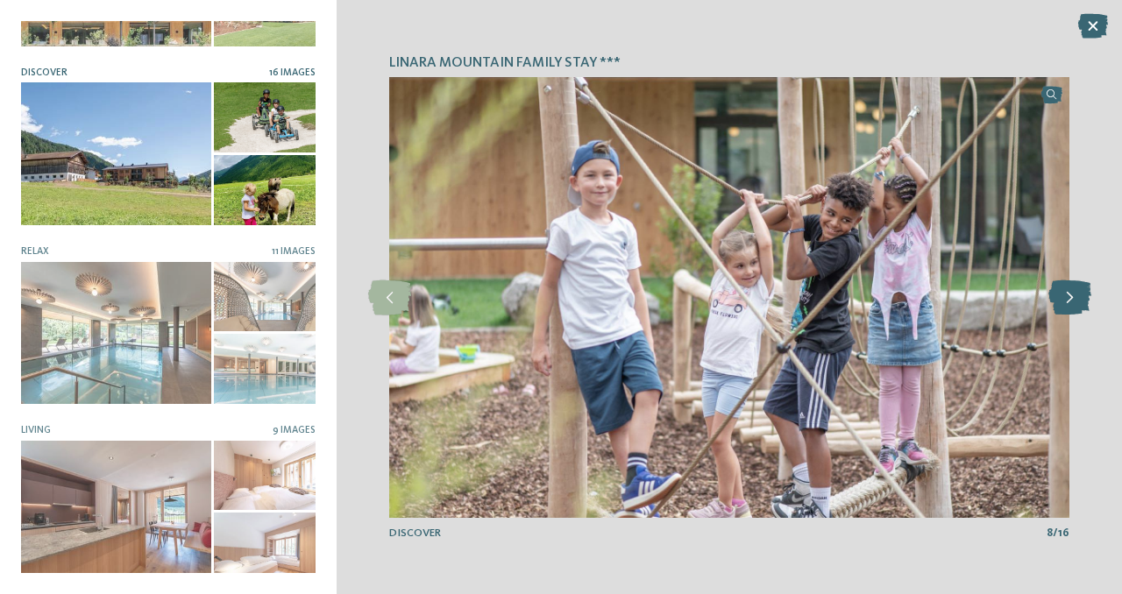
click at [1066, 295] on icon at bounding box center [1069, 297] width 43 height 35
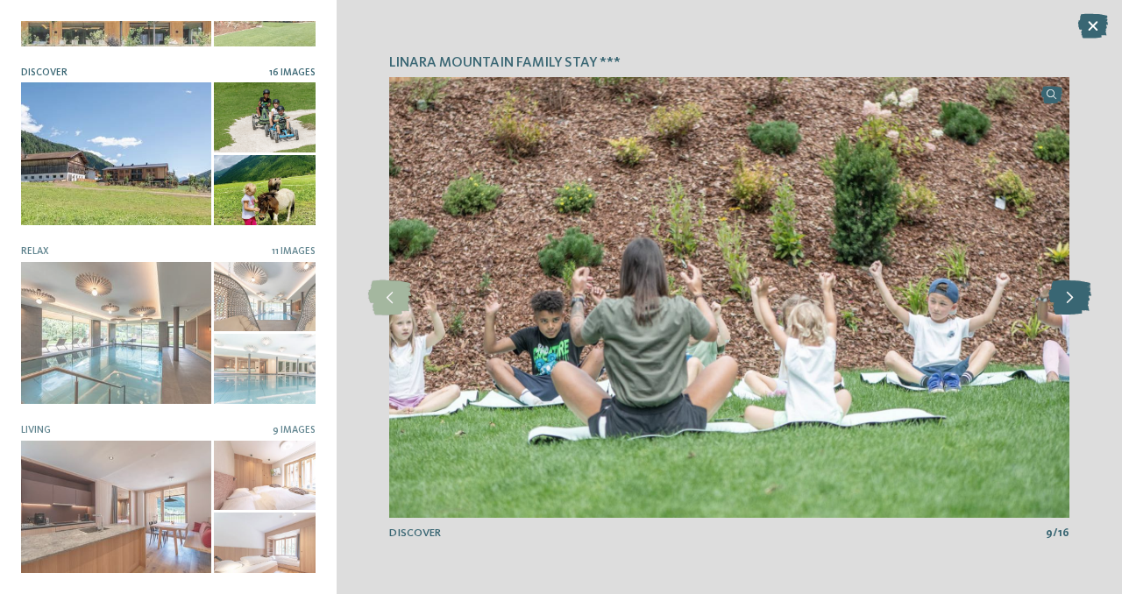
click at [1066, 295] on icon at bounding box center [1069, 297] width 43 height 35
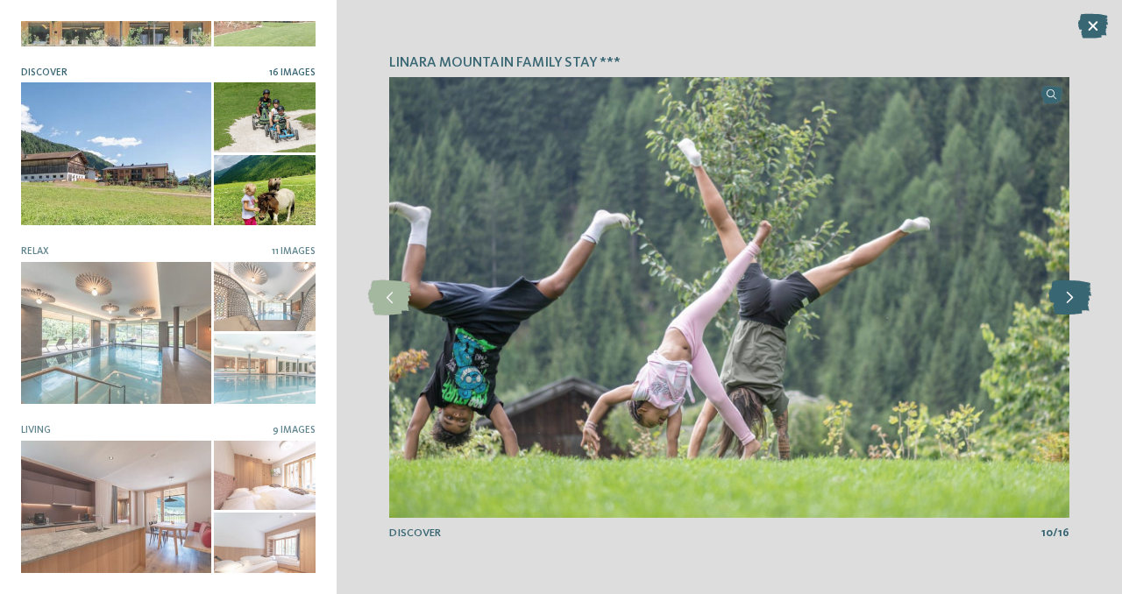
click at [1066, 295] on icon at bounding box center [1069, 297] width 43 height 35
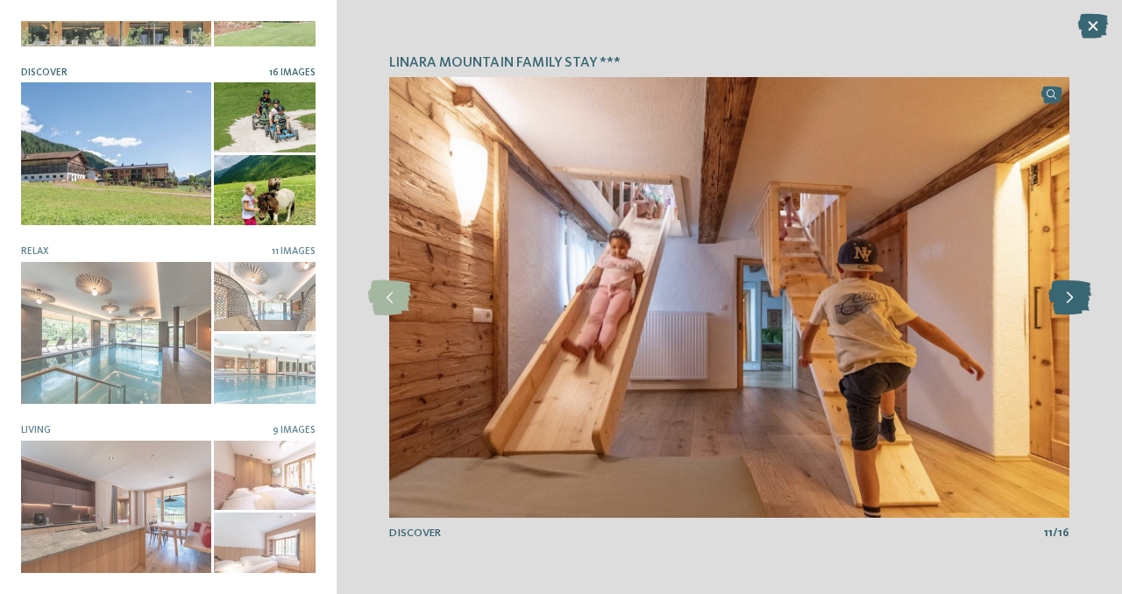
click at [1066, 295] on icon at bounding box center [1069, 297] width 43 height 35
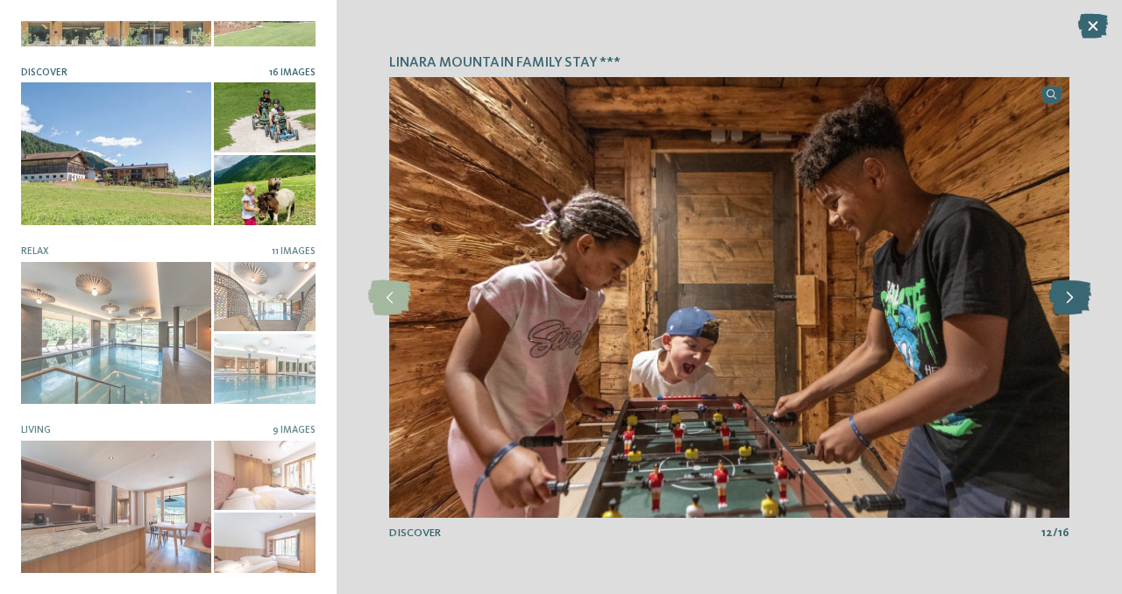
click at [1066, 295] on icon at bounding box center [1069, 297] width 43 height 35
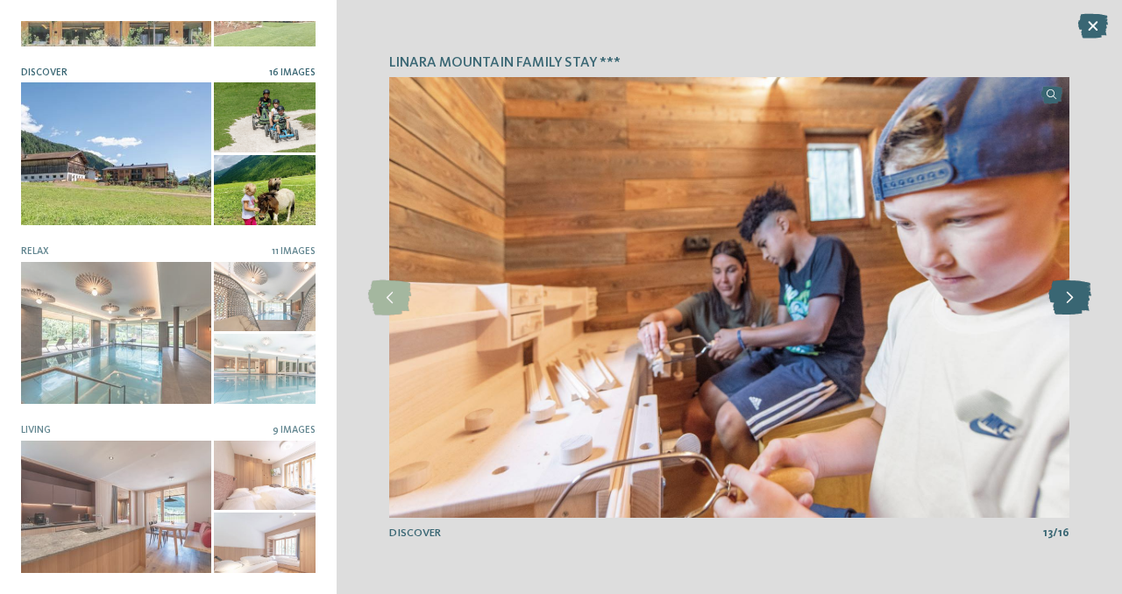
click at [1066, 295] on icon at bounding box center [1069, 297] width 43 height 35
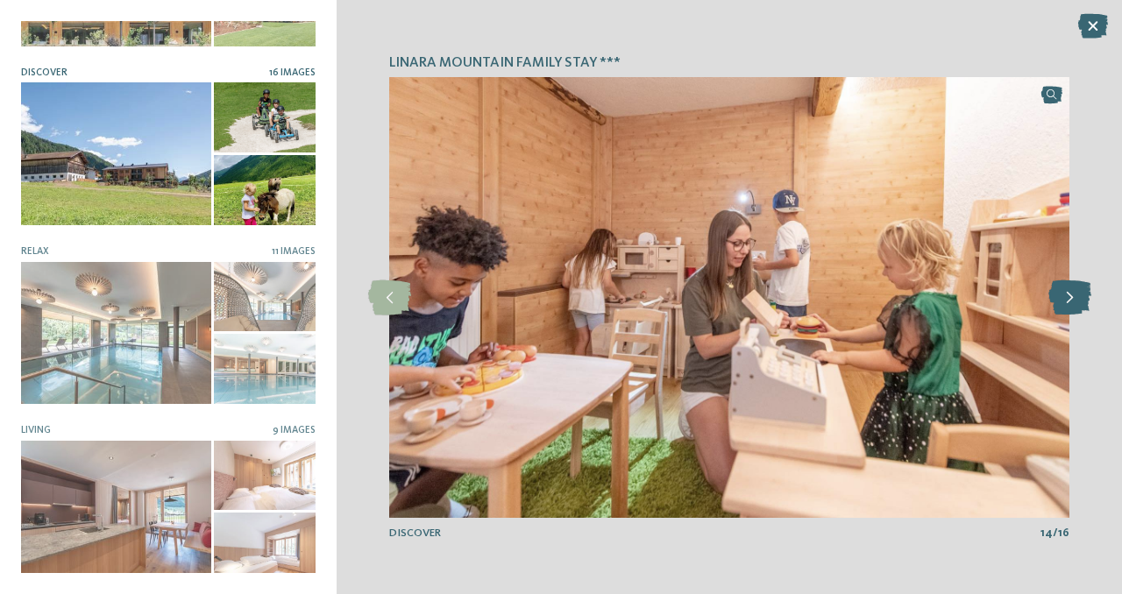
click at [1066, 295] on icon at bounding box center [1069, 297] width 43 height 35
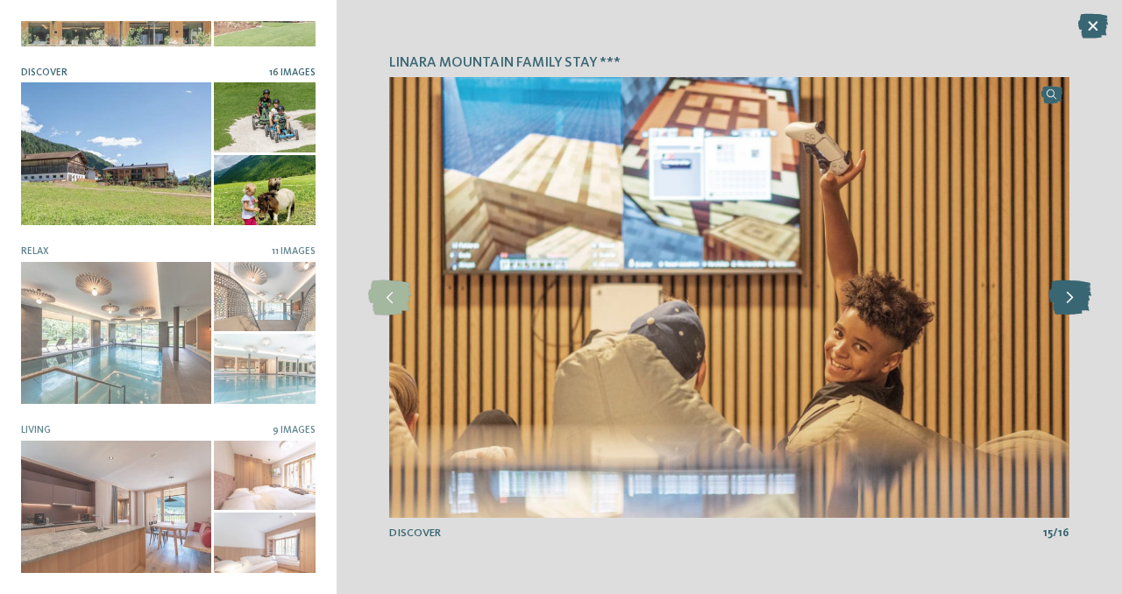
click at [1066, 294] on icon at bounding box center [1069, 297] width 43 height 35
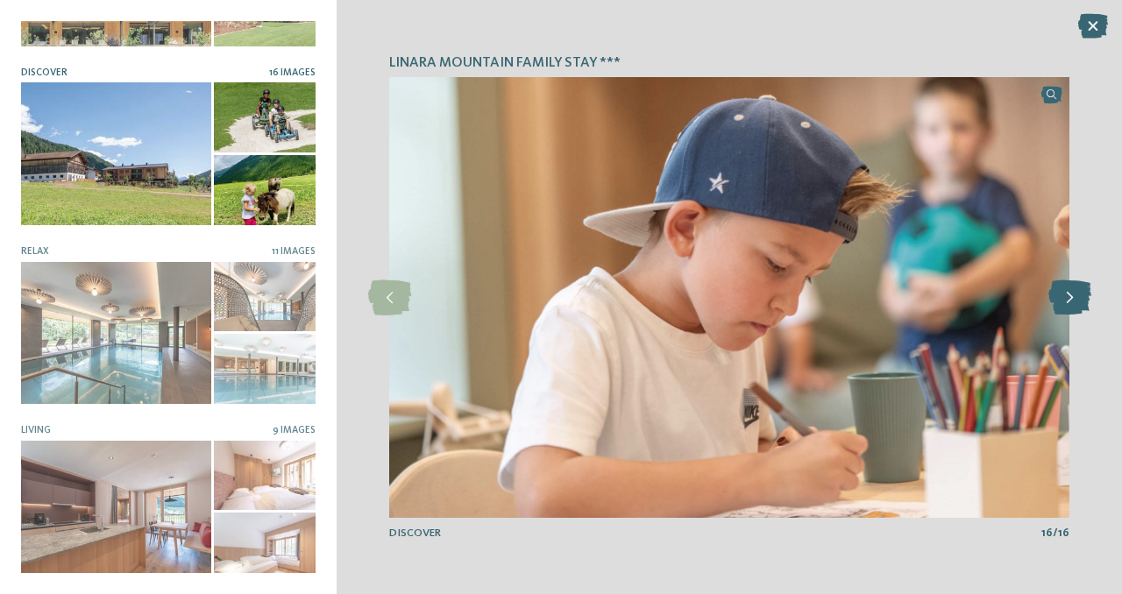
click at [1066, 294] on icon at bounding box center [1069, 297] width 43 height 35
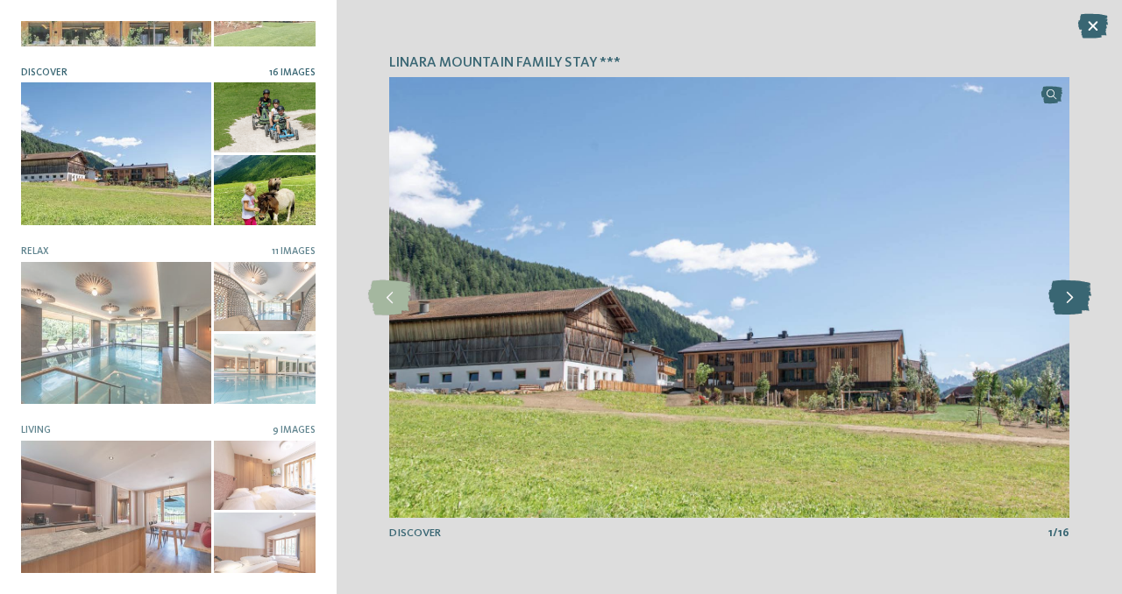
click at [1066, 294] on icon at bounding box center [1069, 297] width 43 height 35
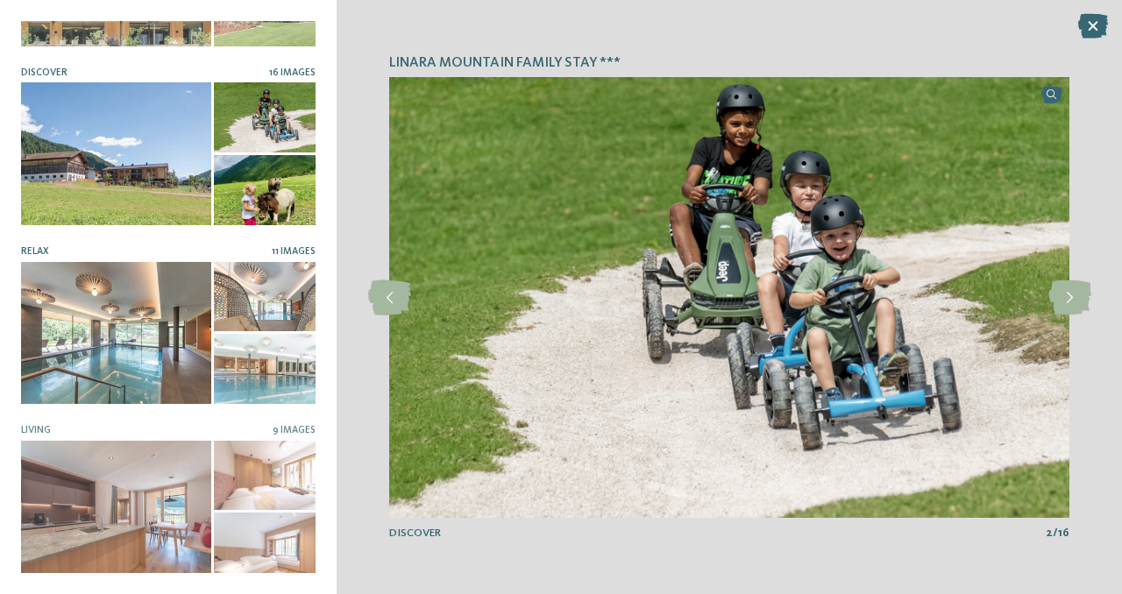
click at [184, 356] on div at bounding box center [116, 333] width 190 height 143
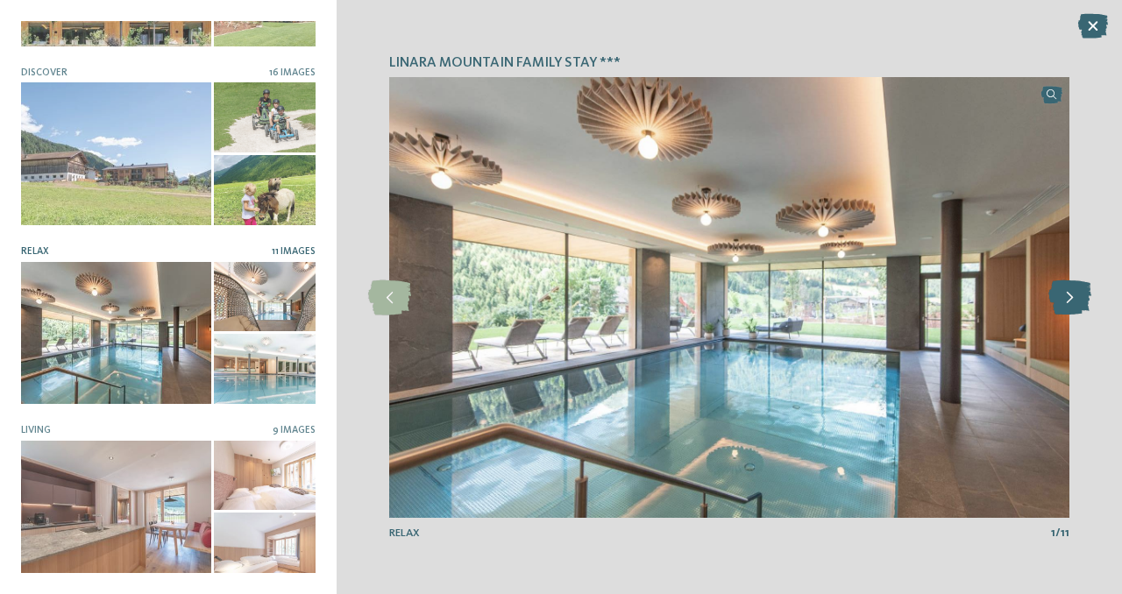
click at [1075, 303] on icon at bounding box center [1069, 297] width 43 height 35
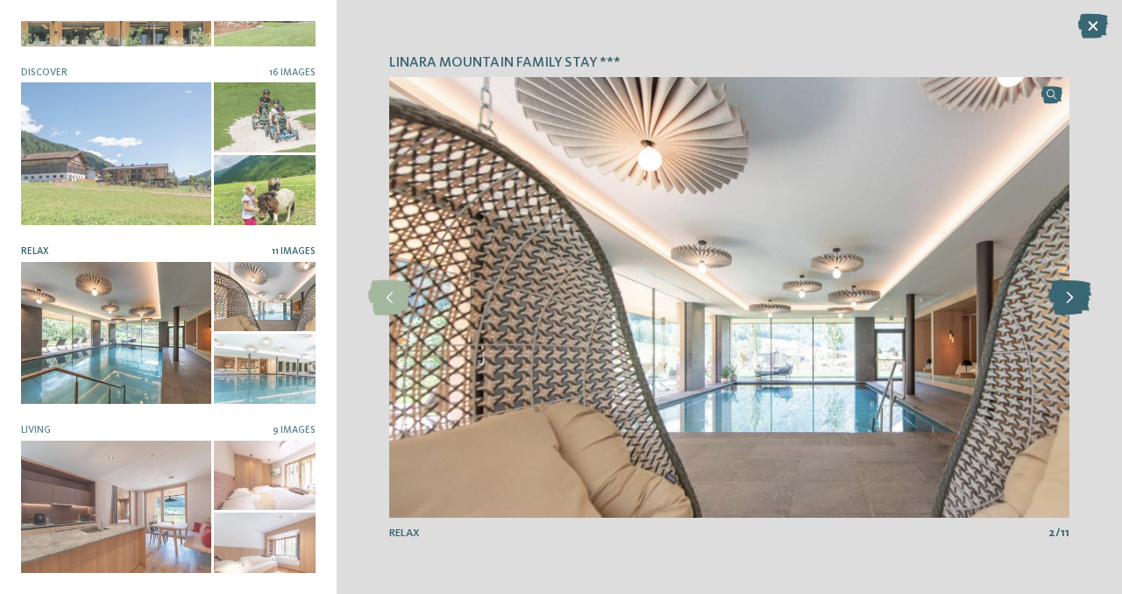
click at [1075, 303] on icon at bounding box center [1069, 297] width 43 height 35
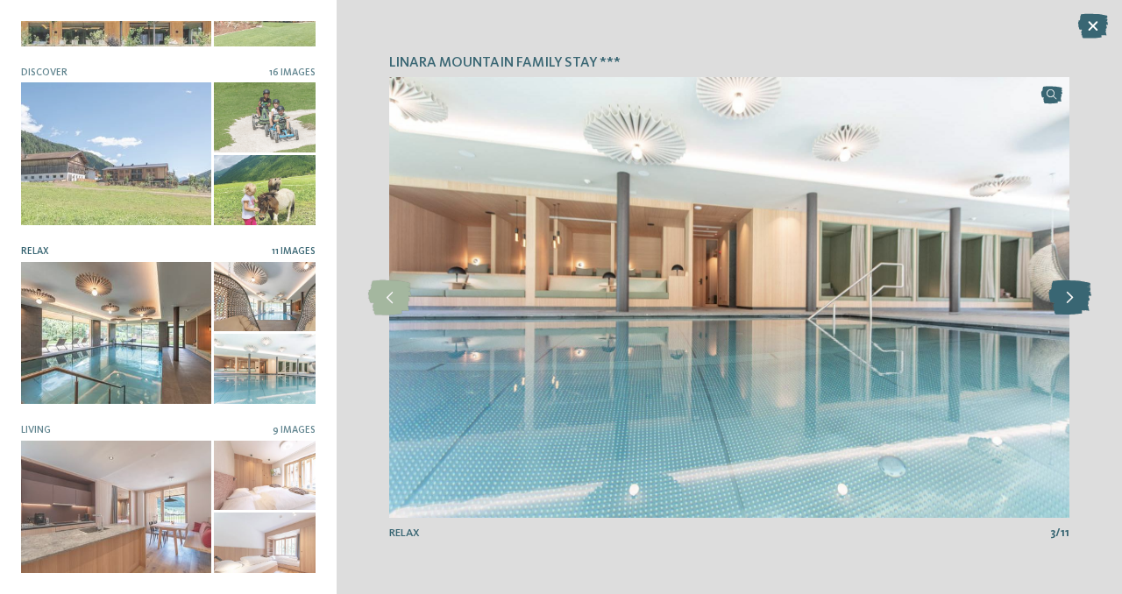
click at [1075, 303] on icon at bounding box center [1069, 297] width 43 height 35
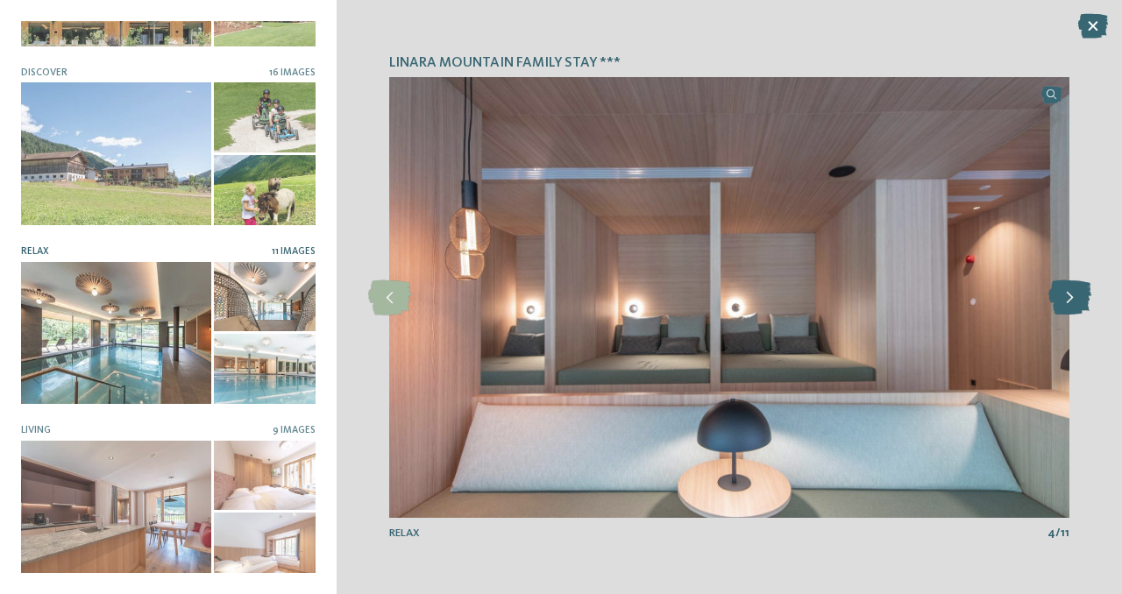
click at [1075, 303] on icon at bounding box center [1069, 297] width 43 height 35
